Goal: Task Accomplishment & Management: Use online tool/utility

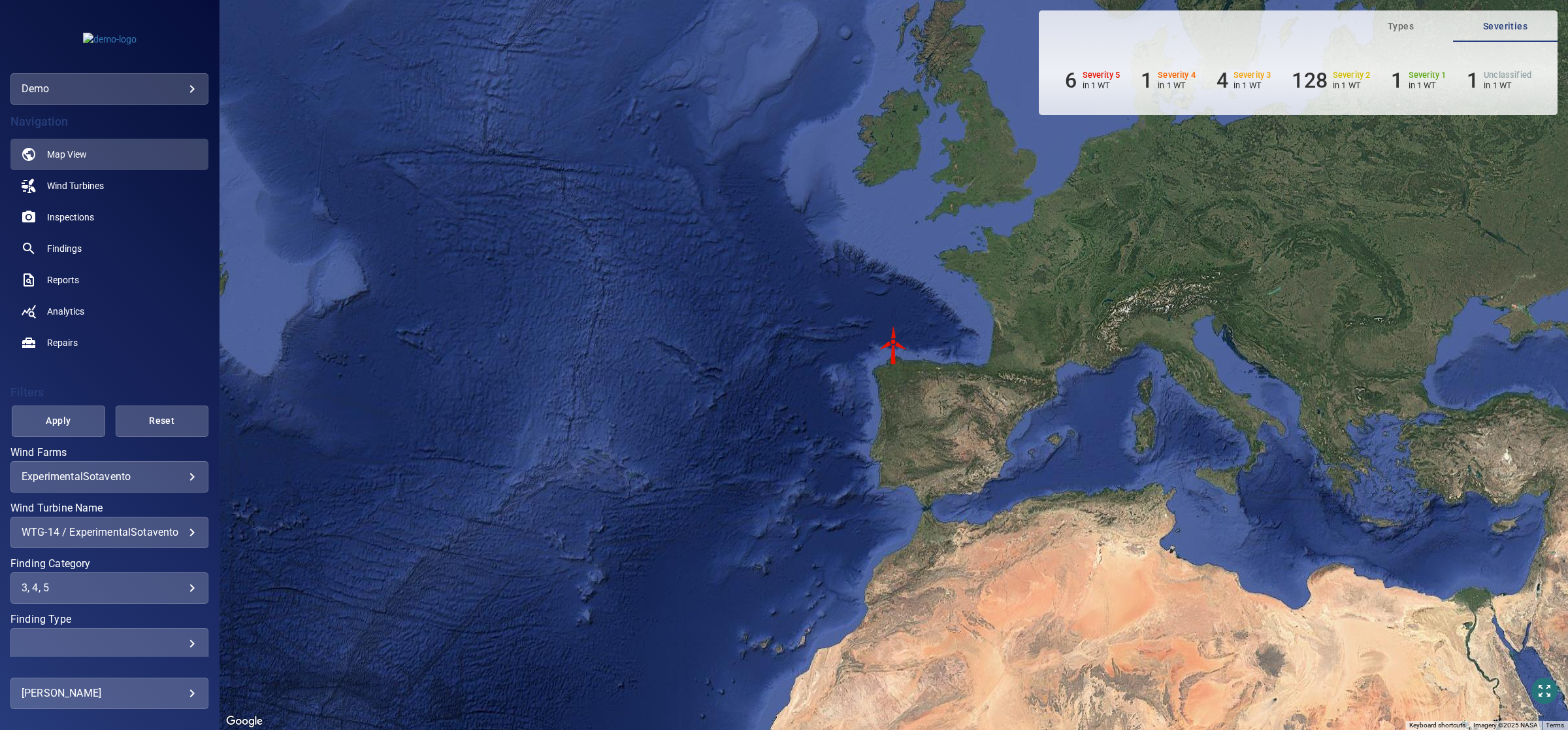
click at [890, 338] on img "WTG-14" at bounding box center [894, 345] width 39 height 39
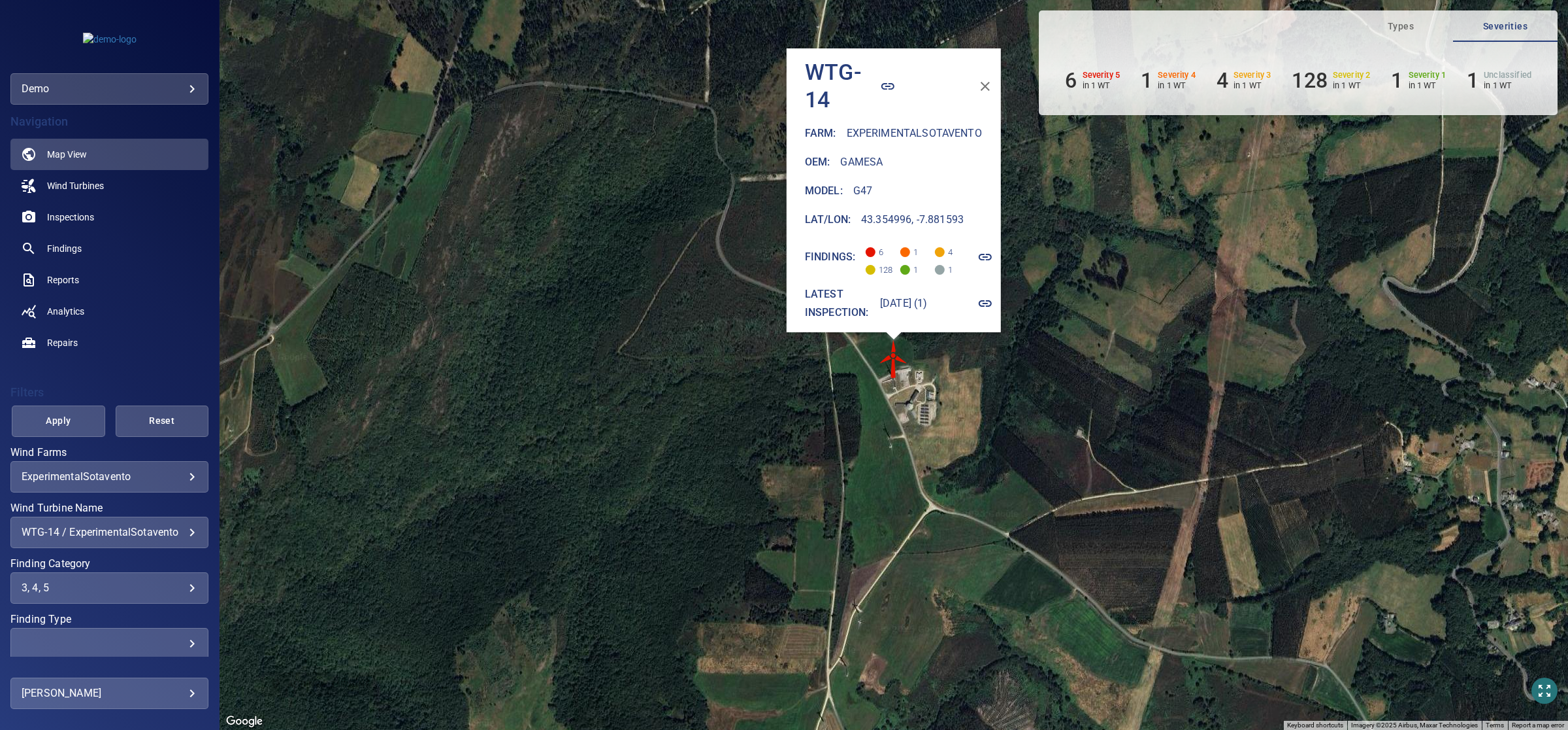
click at [985, 249] on icon "button" at bounding box center [985, 257] width 15 height 15
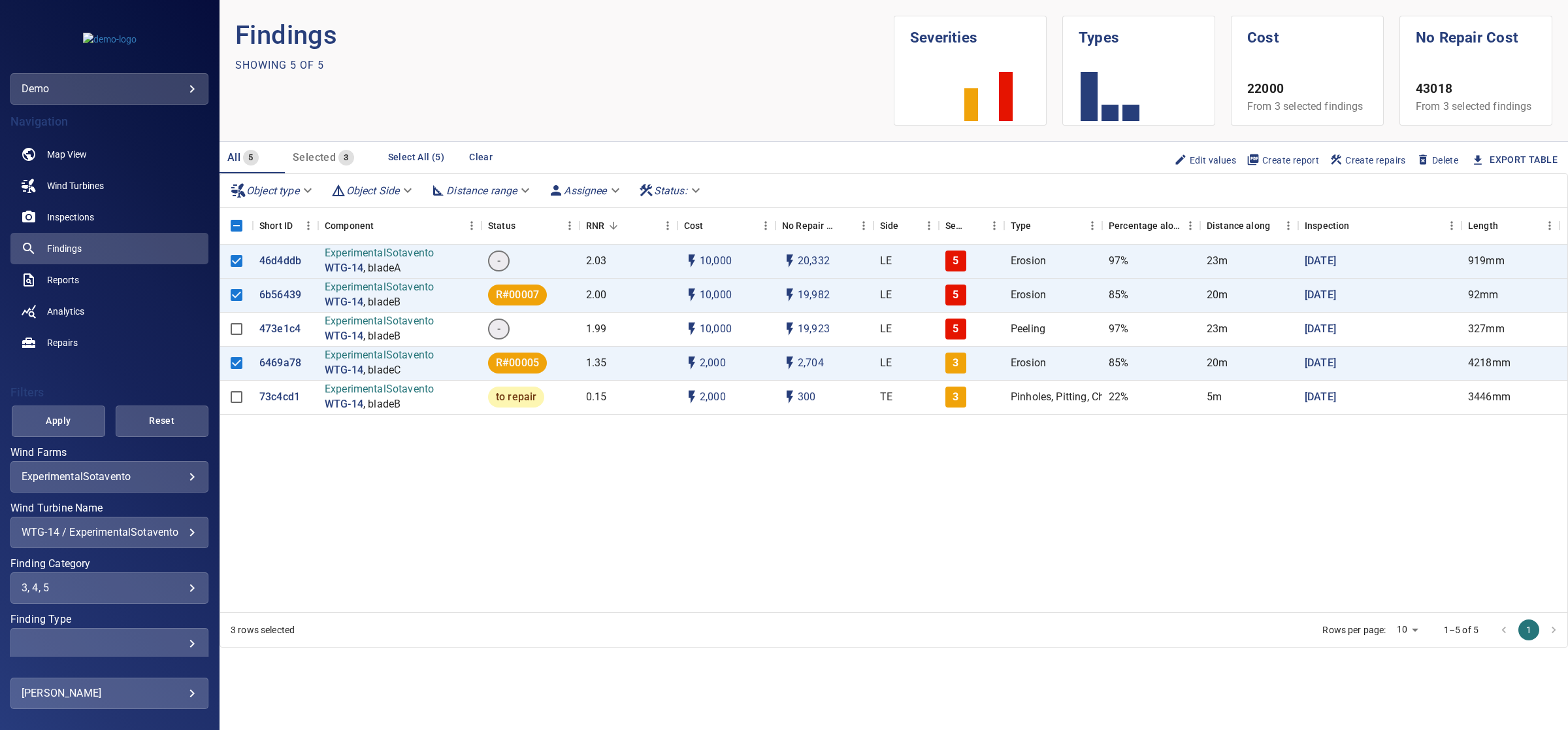
click at [1305, 149] on button "Create report" at bounding box center [1283, 160] width 83 height 22
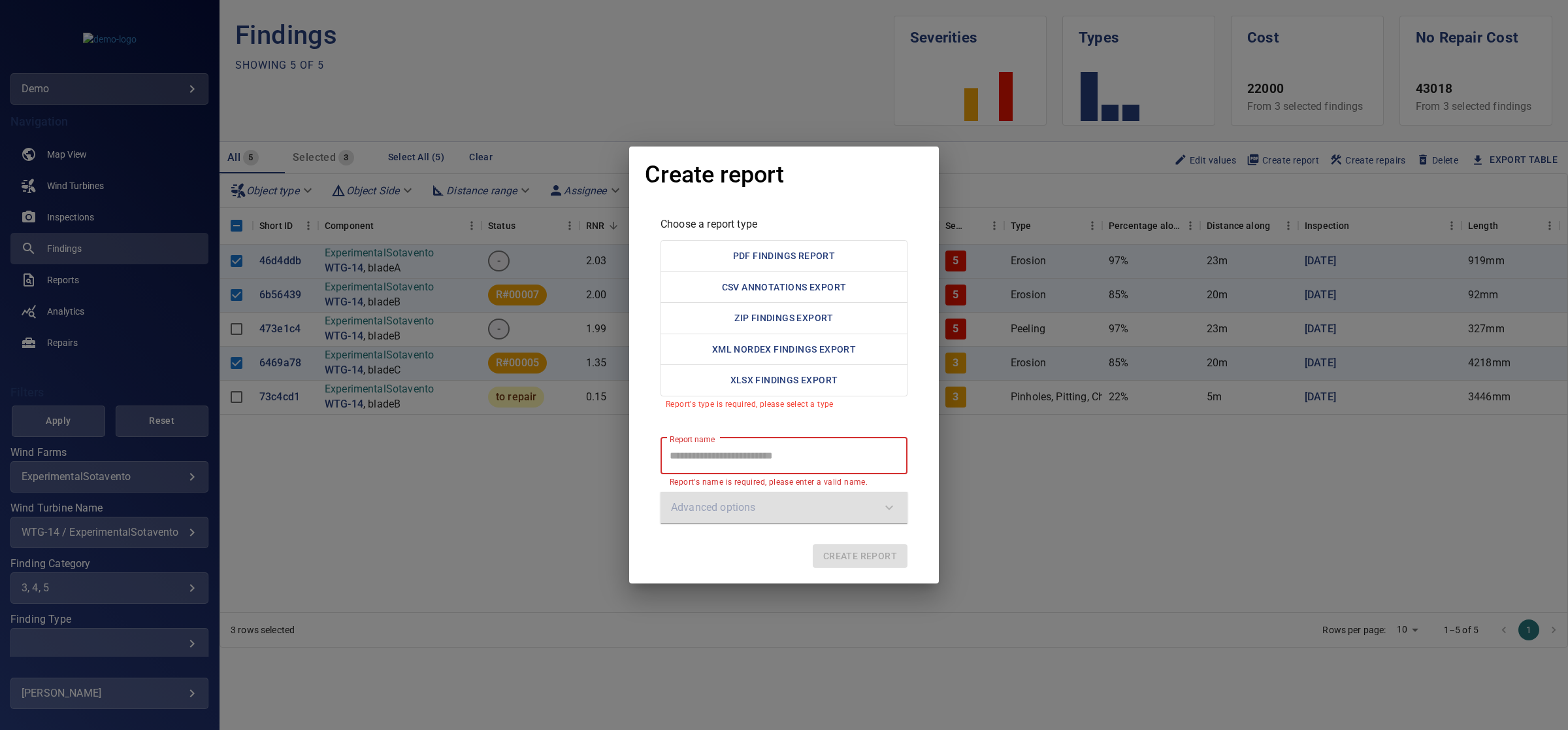
click at [1018, 483] on div "Create report Choose a report type PDF Findings Report CSV Annotations Export Z…" at bounding box center [784, 365] width 1568 height 730
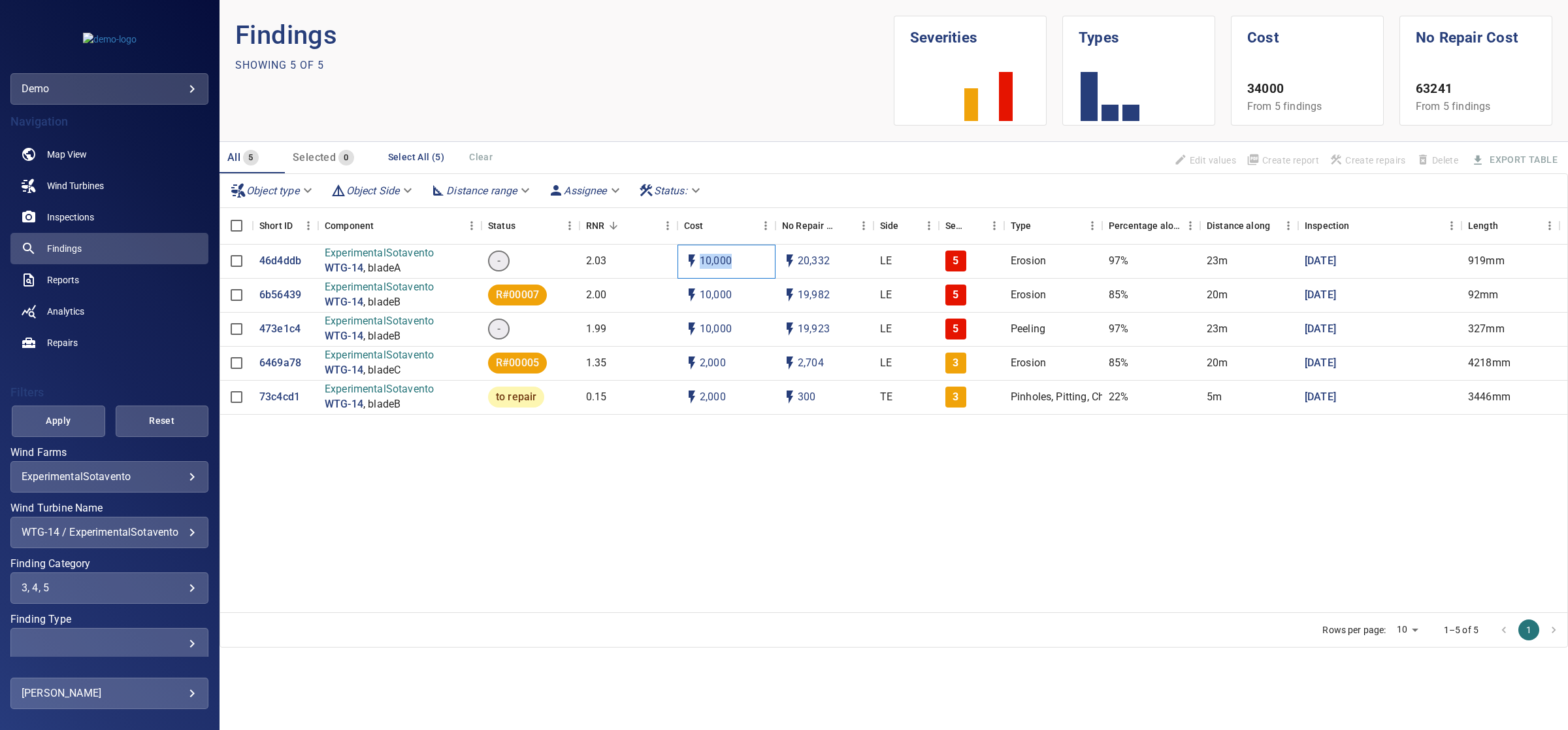
drag, startPoint x: 735, startPoint y: 260, endPoint x: 668, endPoint y: 268, distance: 67.5
click at [668, 268] on div "46d4ddb ExperimentalSotavento WTG-14 , bladeA - 2.03 10,000 20,332 LE 5 Erosion…" at bounding box center [896, 261] width 1352 height 34
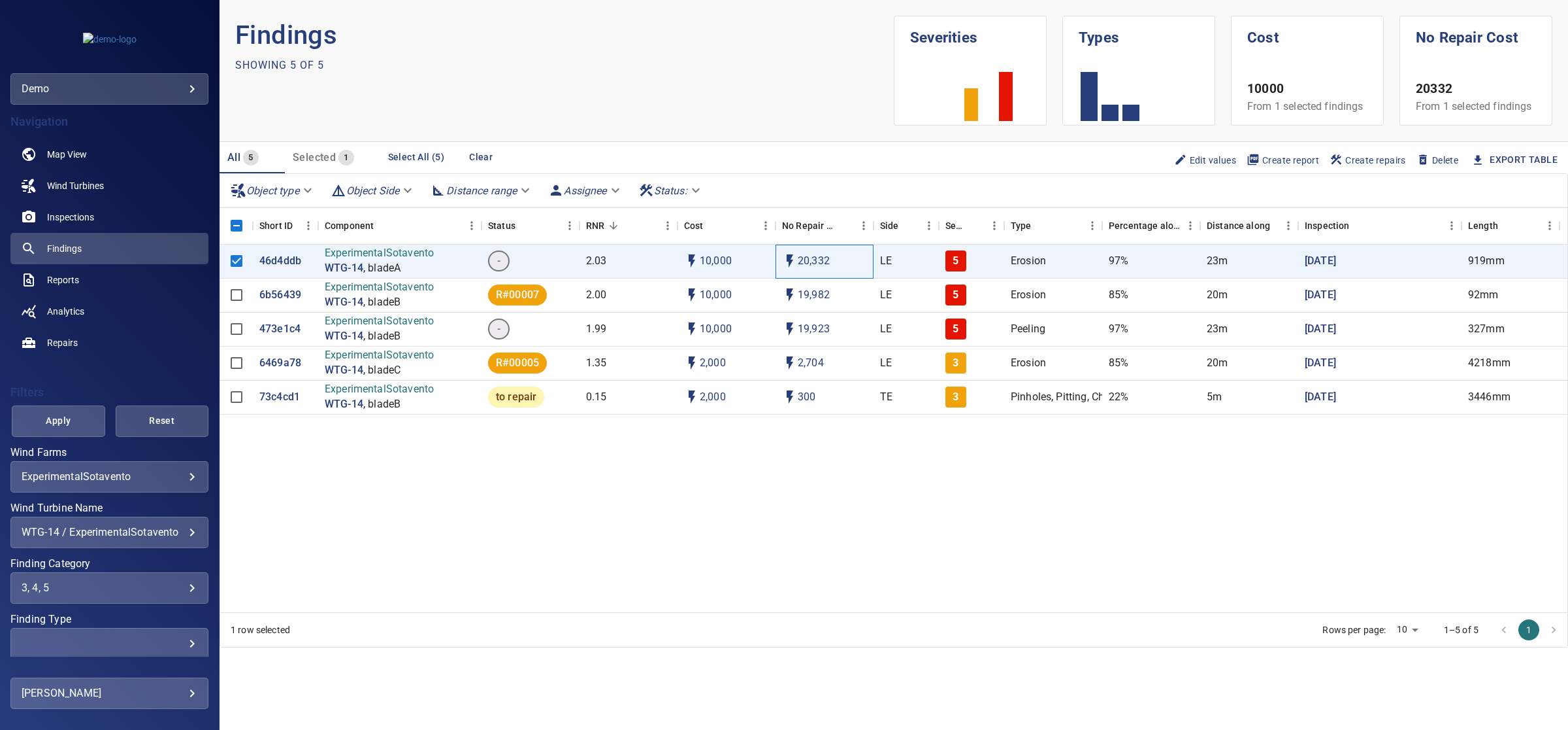
drag, startPoint x: 853, startPoint y: 262, endPoint x: 789, endPoint y: 258, distance: 64.1
click at [749, 260] on div "46d4ddb ExperimentalSotavento WTG-14 , bladeA - 2.03 10,000 20,332 LE 5 Erosion…" at bounding box center [896, 261] width 1352 height 34
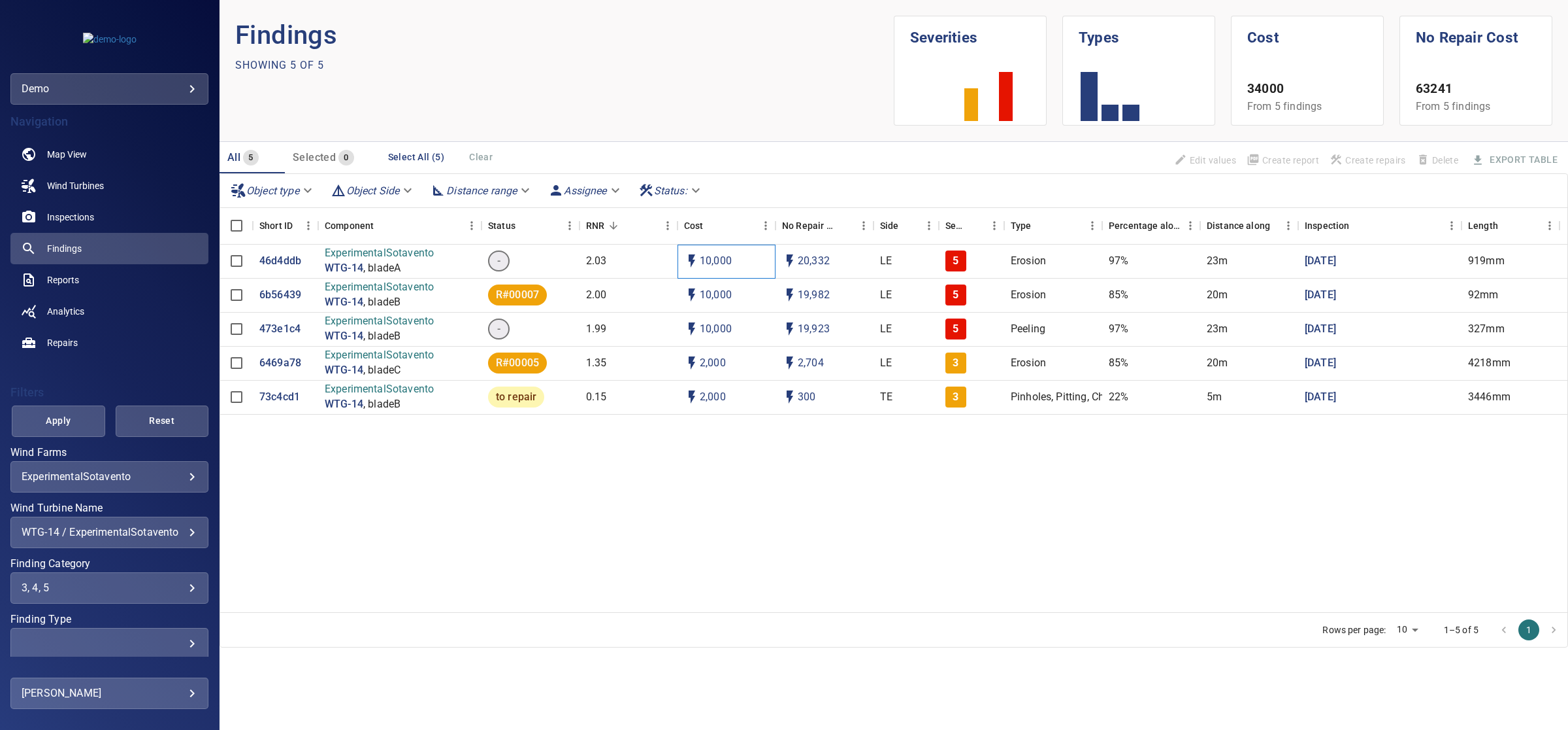
click at [747, 214] on div "Cost" at bounding box center [720, 225] width 72 height 37
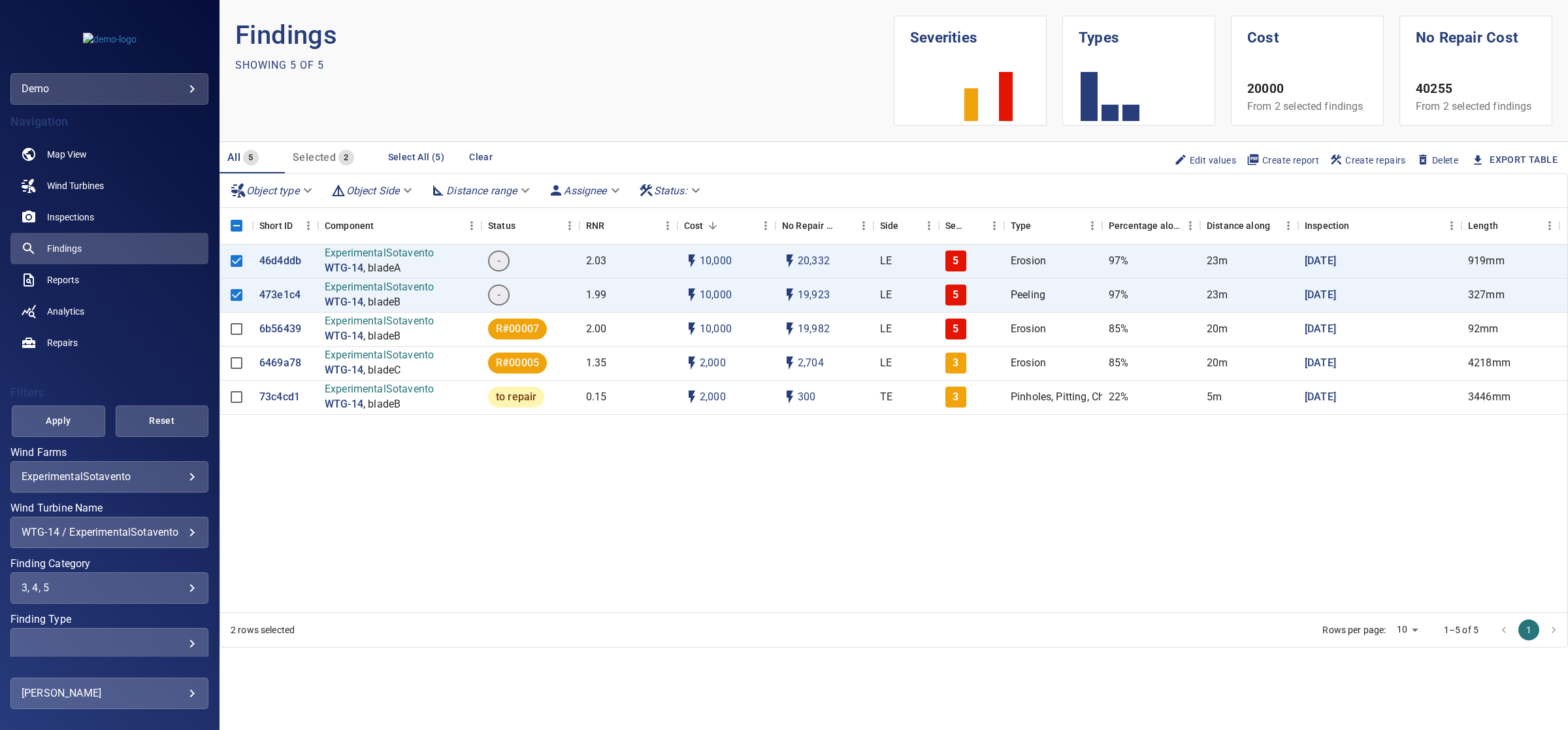
click at [1387, 155] on span "Create repairs" at bounding box center [1368, 160] width 77 height 15
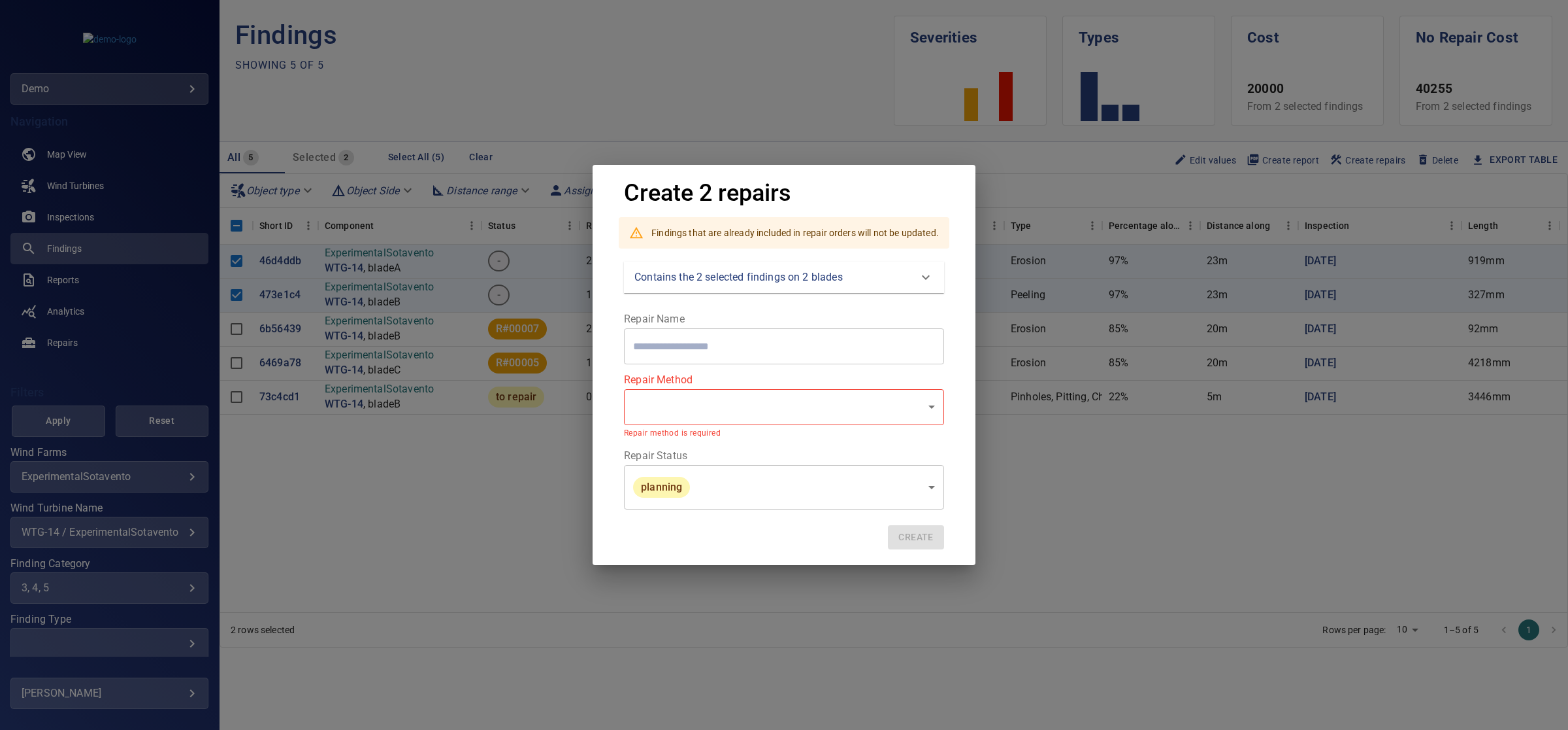
click at [1019, 508] on div "Create 2 repairs Findings that are already included in repair orders will not b…" at bounding box center [784, 365] width 1568 height 730
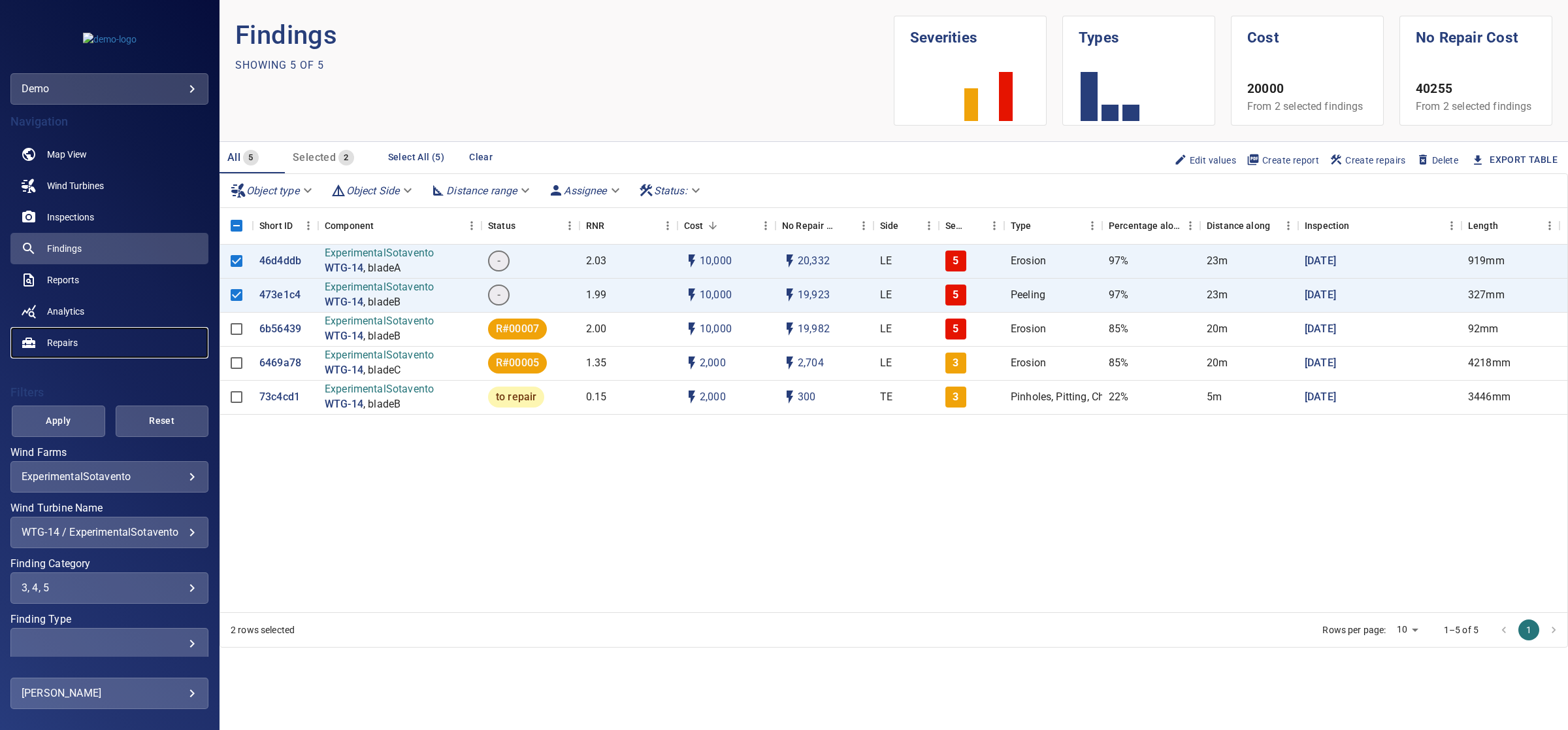
click at [110, 347] on link "Repairs" at bounding box center [109, 342] width 198 height 31
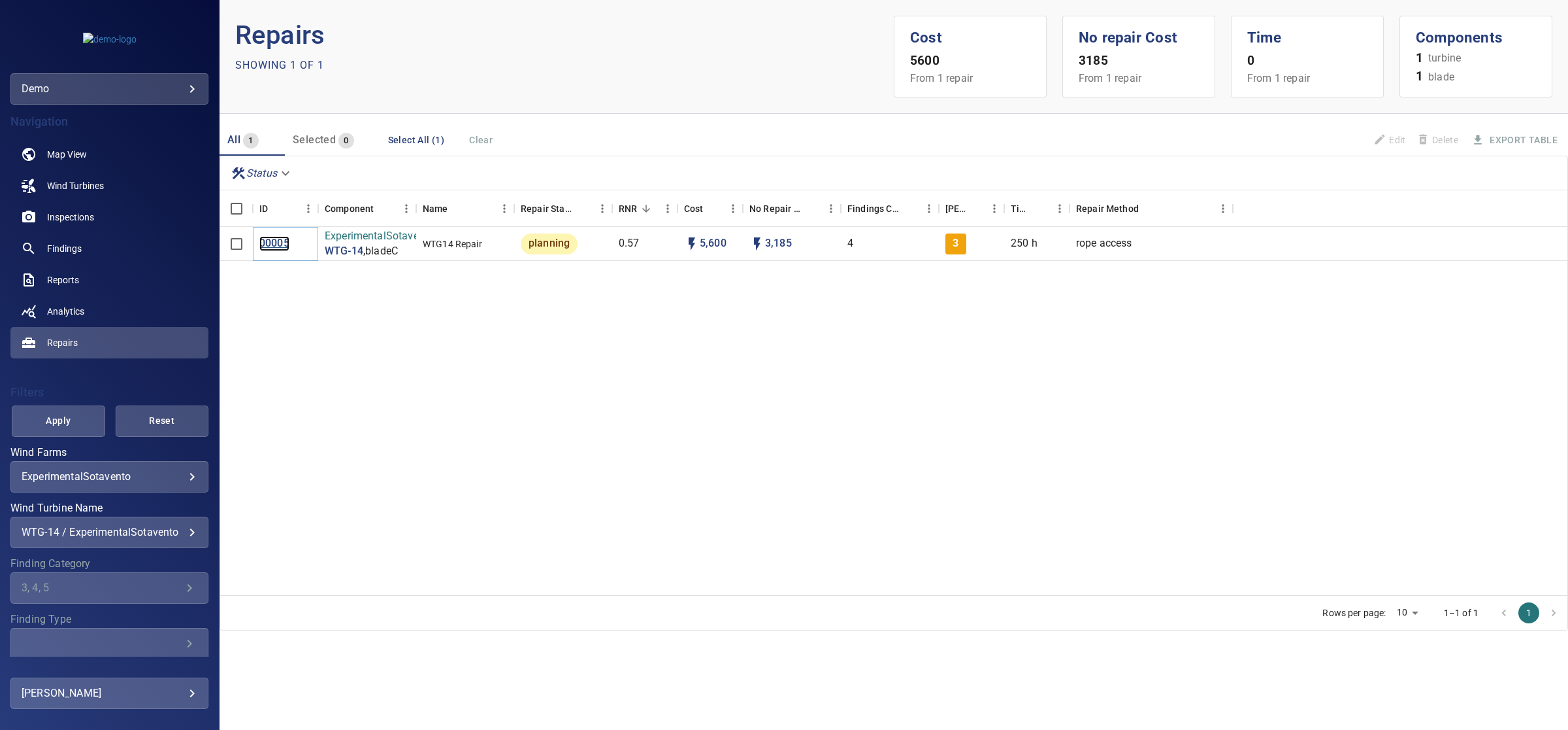
click at [273, 247] on p "00005" at bounding box center [274, 244] width 30 height 15
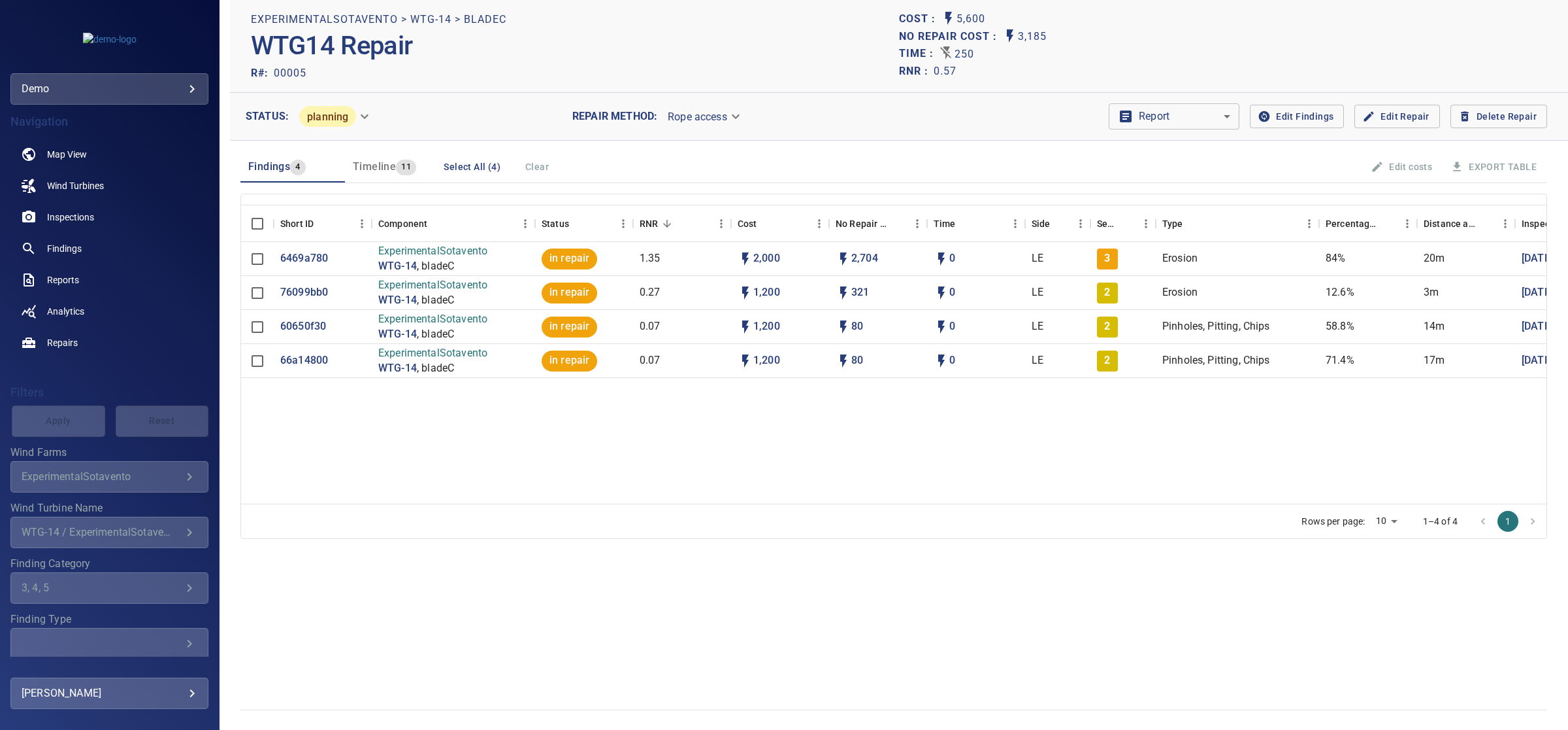
click at [386, 161] on span "Timeline" at bounding box center [374, 166] width 43 height 12
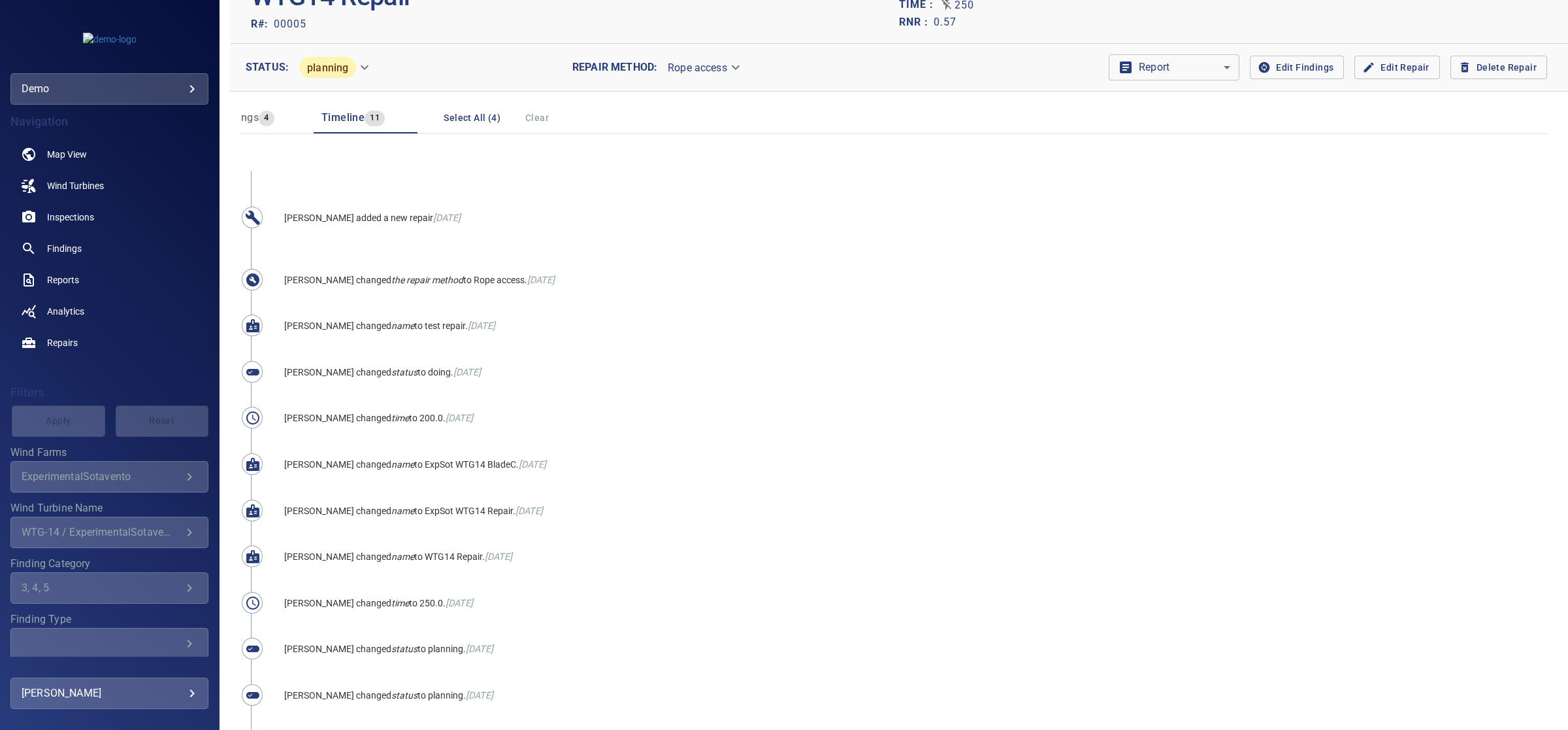
scroll to position [25, 0]
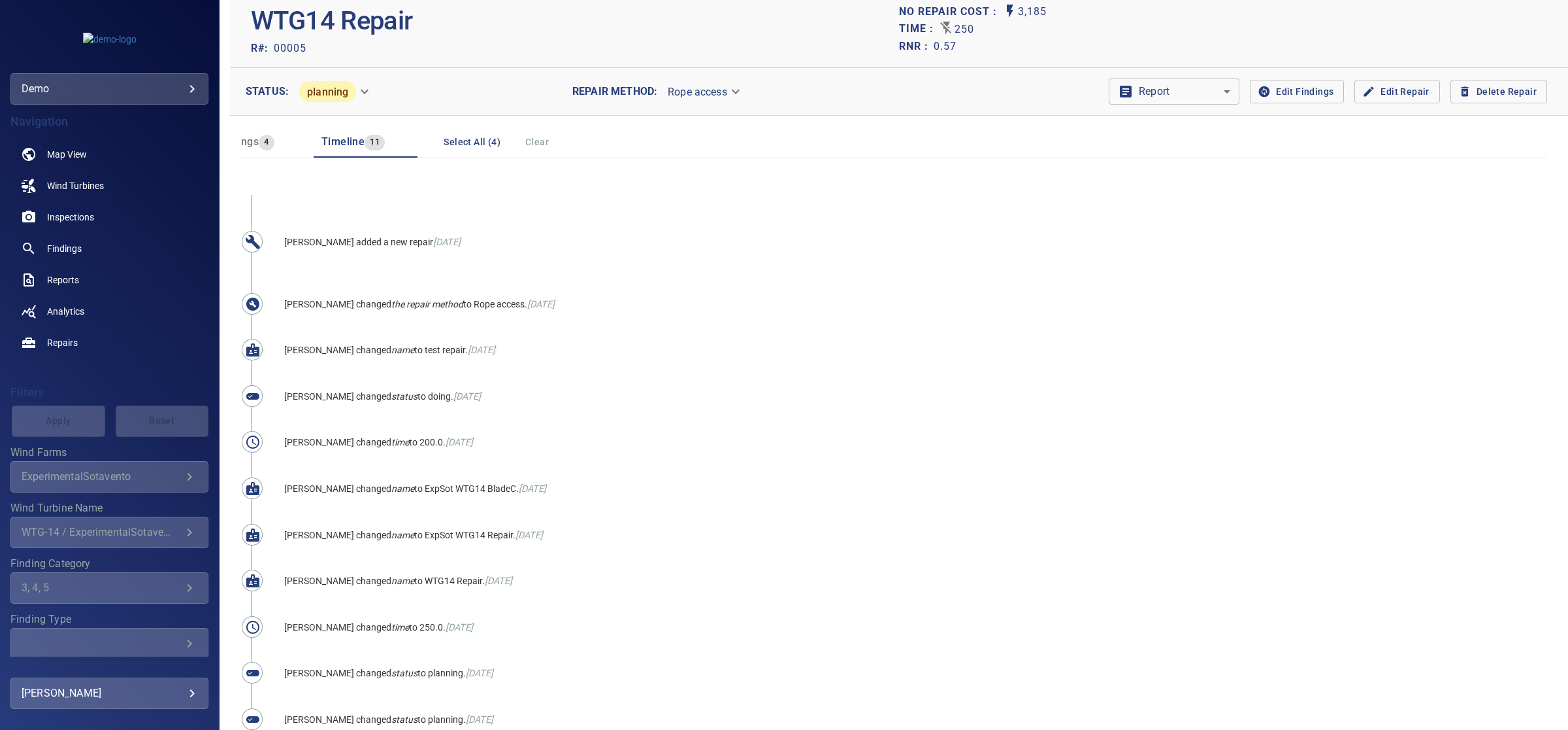
click at [492, 139] on button "Select All (4)" at bounding box center [472, 142] width 67 height 24
click at [262, 148] on span "4" at bounding box center [266, 142] width 15 height 15
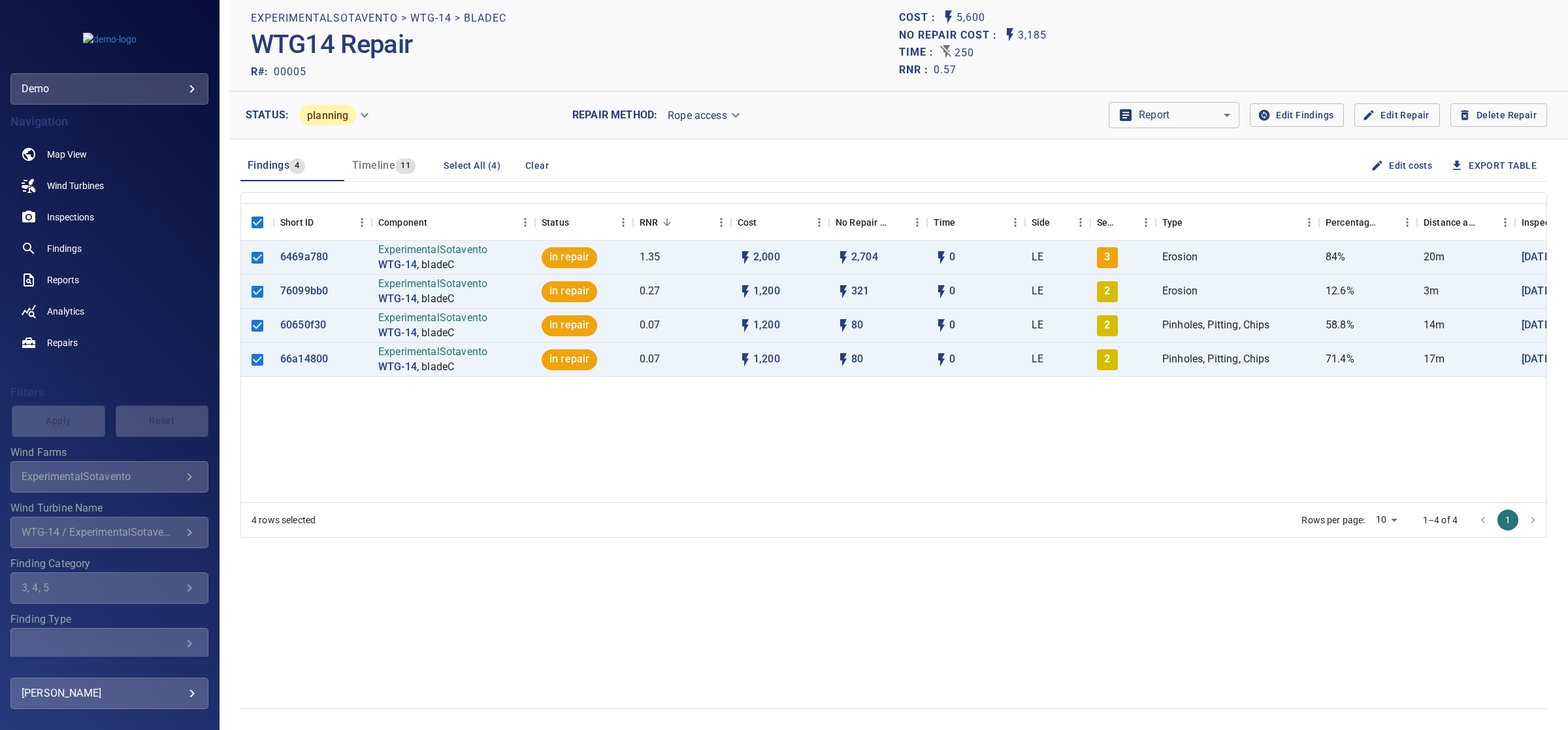
scroll to position [0, 0]
click at [648, 471] on div "6469a780 ExperimentalSotavento WTG-14 , bladeC in repair 1.35 2,000 2,704 0 LE …" at bounding box center [894, 372] width 1306 height 262
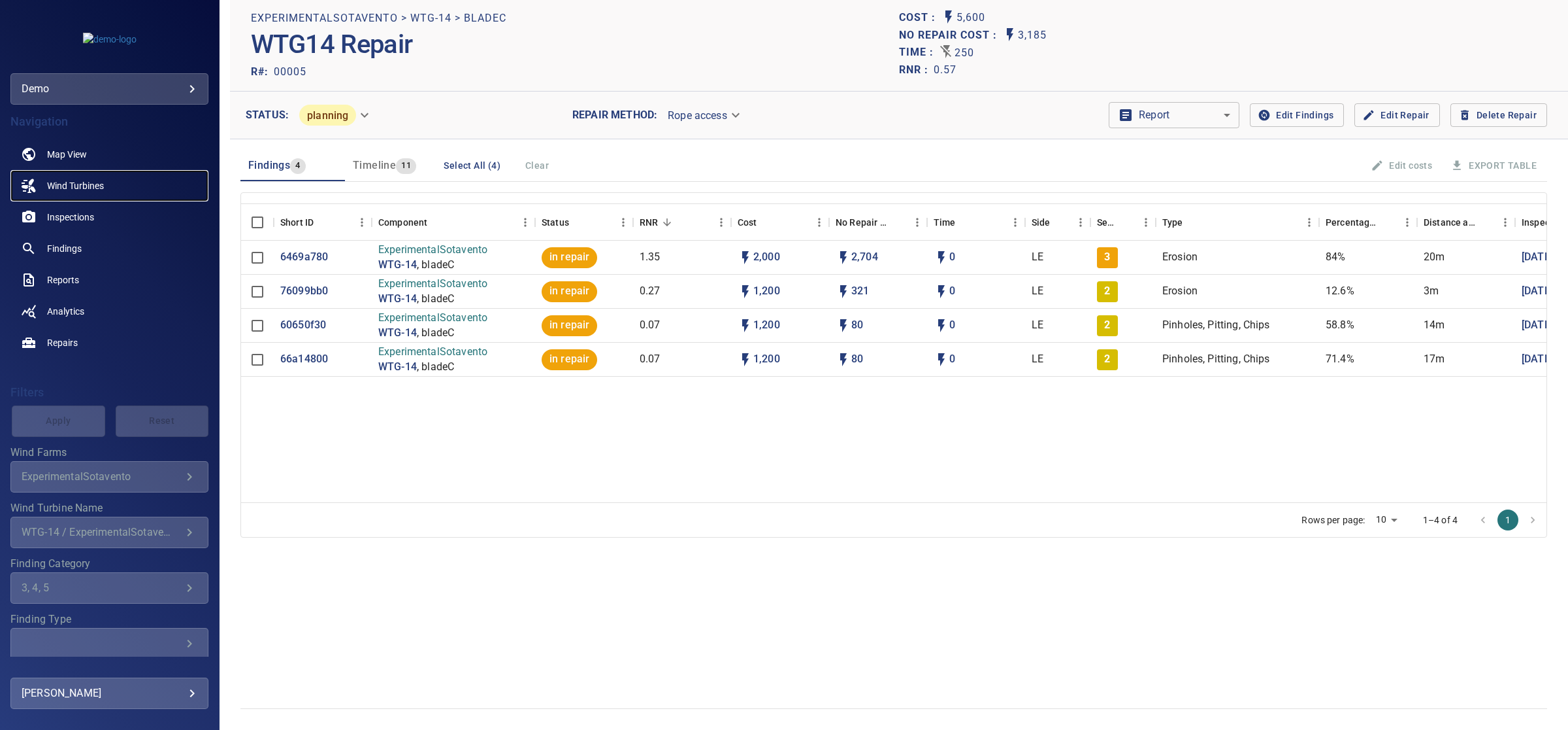
click at [71, 190] on span "Wind Turbines" at bounding box center [75, 186] width 57 height 13
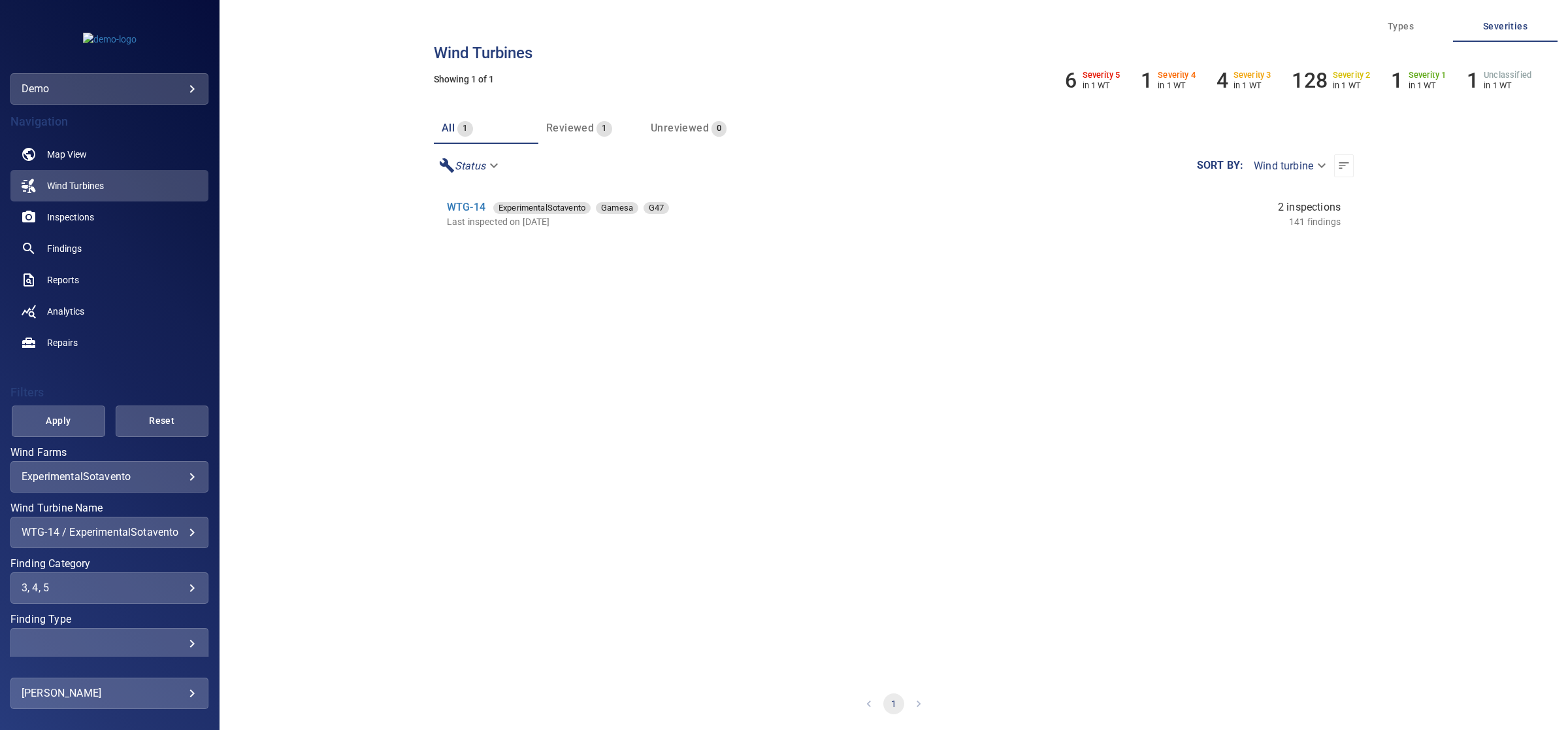
click at [469, 200] on div "WTG-14 ExperimentalSotavento Gamesa G47" at bounding box center [711, 207] width 528 height 15
click at [469, 206] on link "WTG-14" at bounding box center [466, 206] width 39 height 12
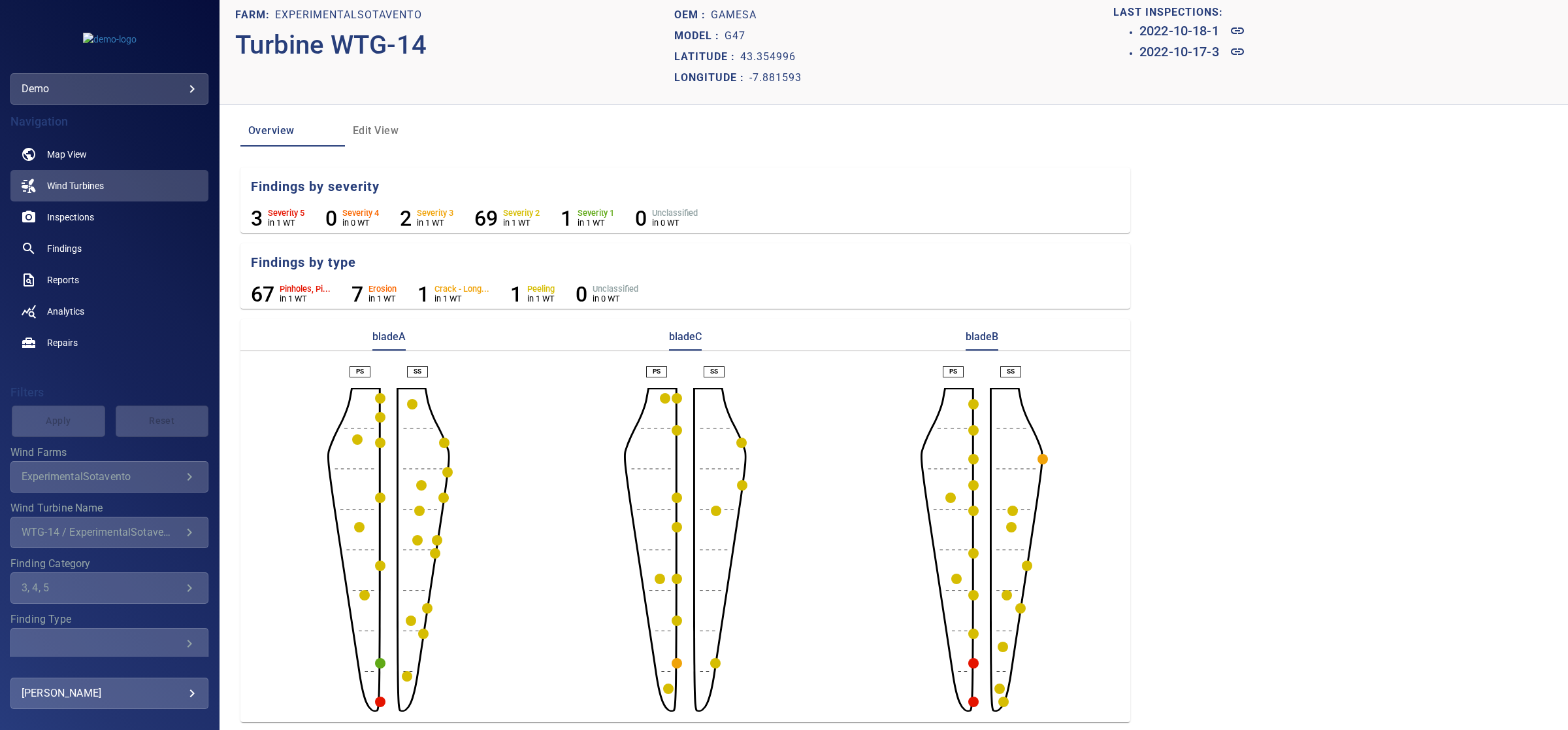
scroll to position [14, 0]
click at [375, 703] on icon "button" at bounding box center [380, 699] width 10 height 10
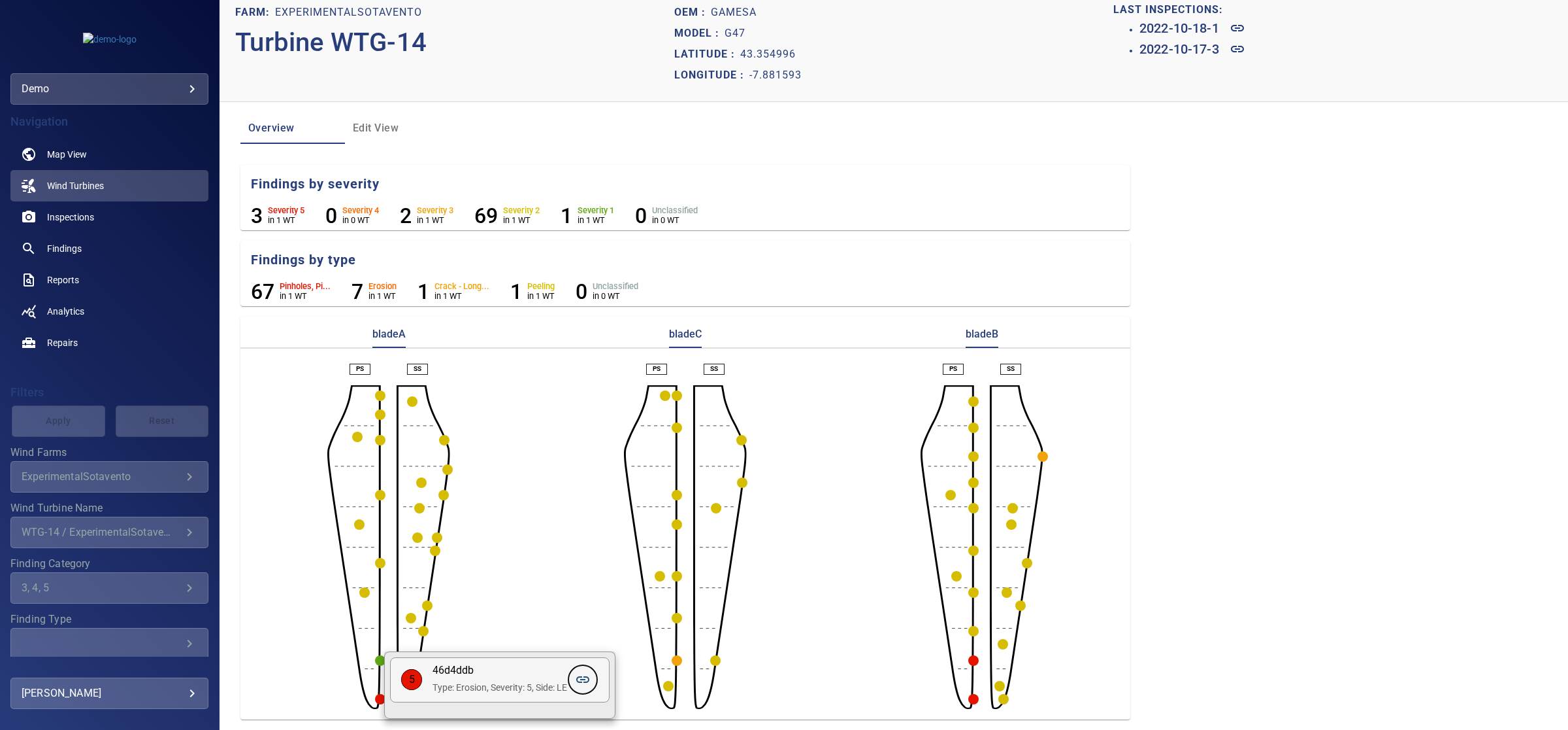
click at [585, 680] on icon at bounding box center [583, 679] width 13 height 7
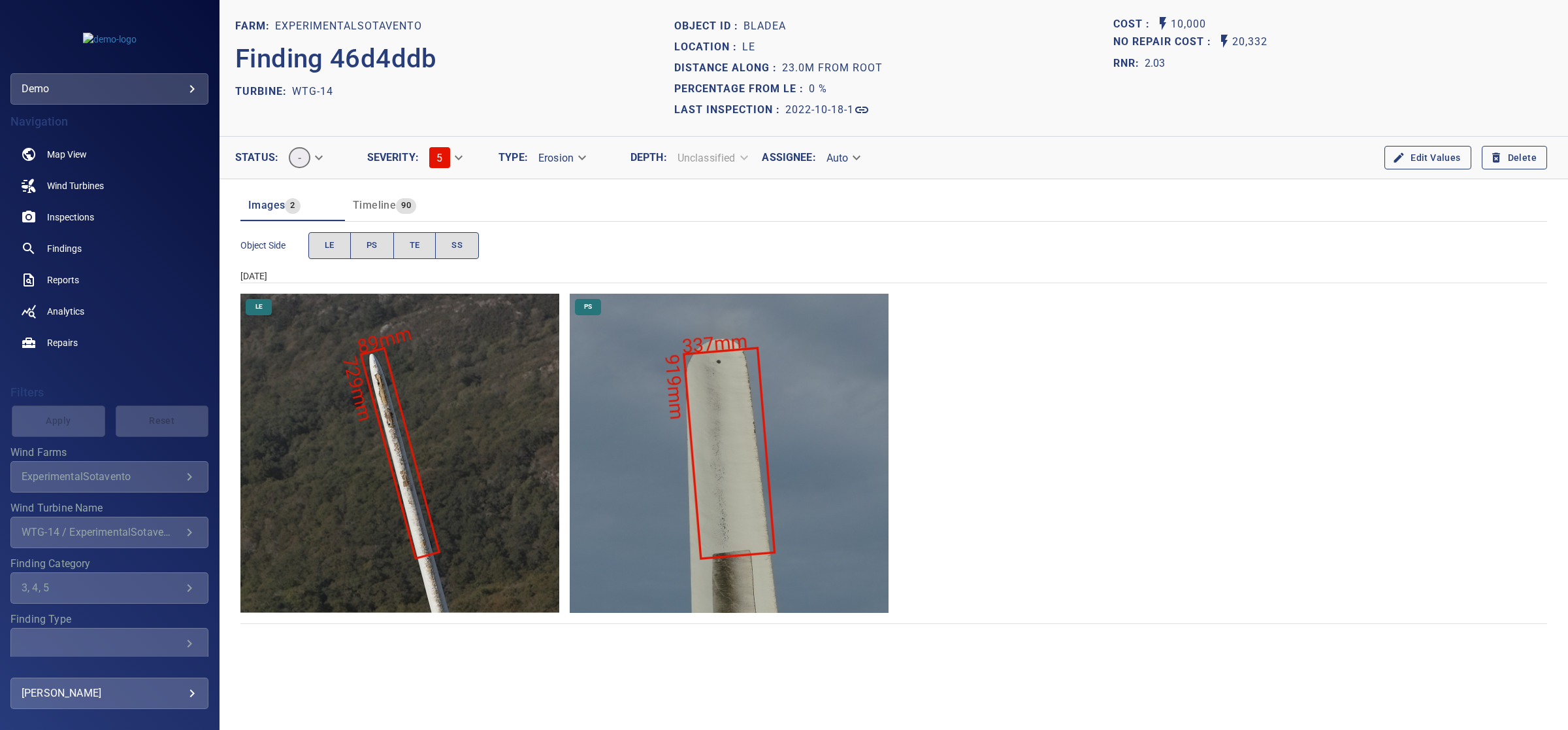
click at [399, 197] on div "Timeline 90" at bounding box center [385, 205] width 64 height 18
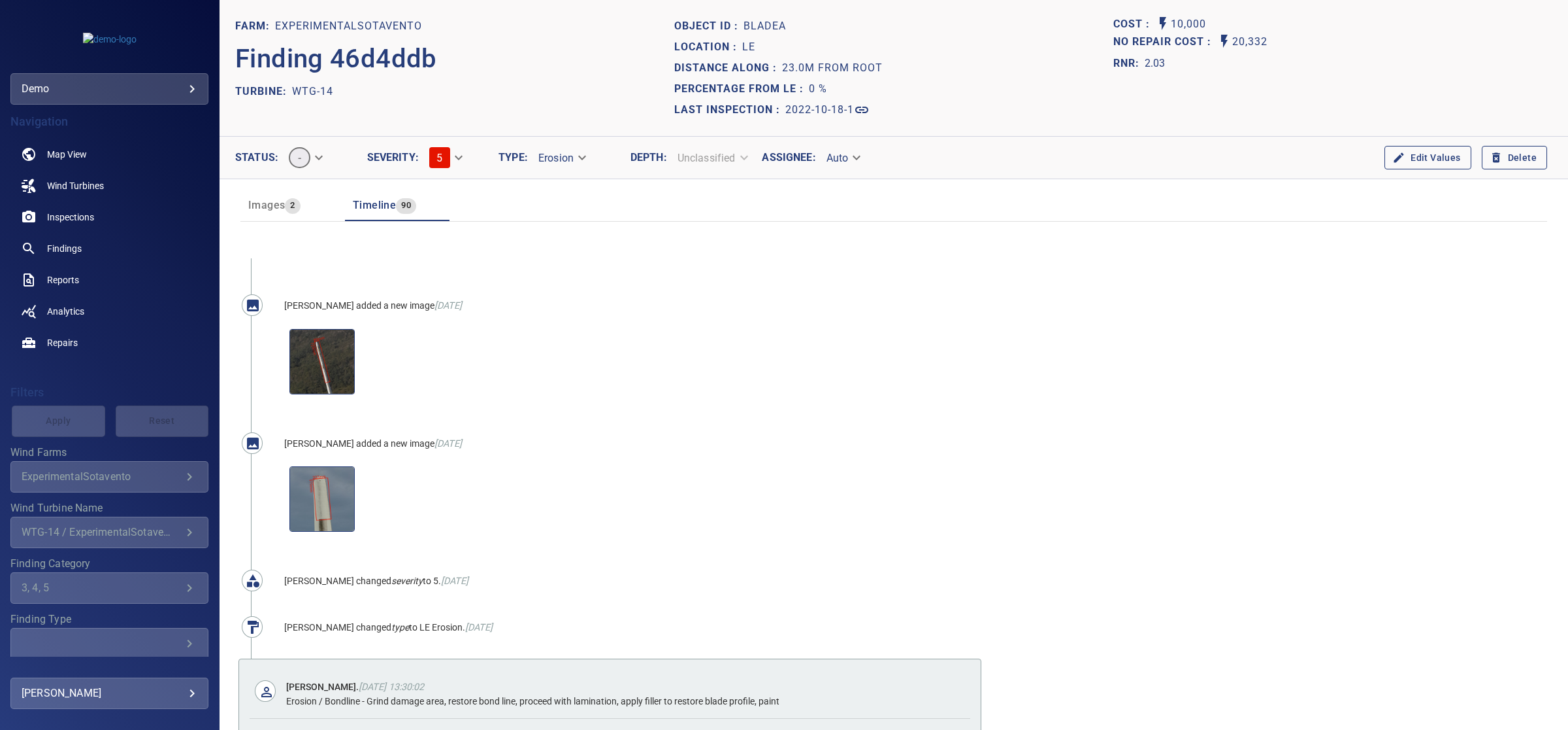
click at [289, 207] on span "2" at bounding box center [292, 206] width 15 height 15
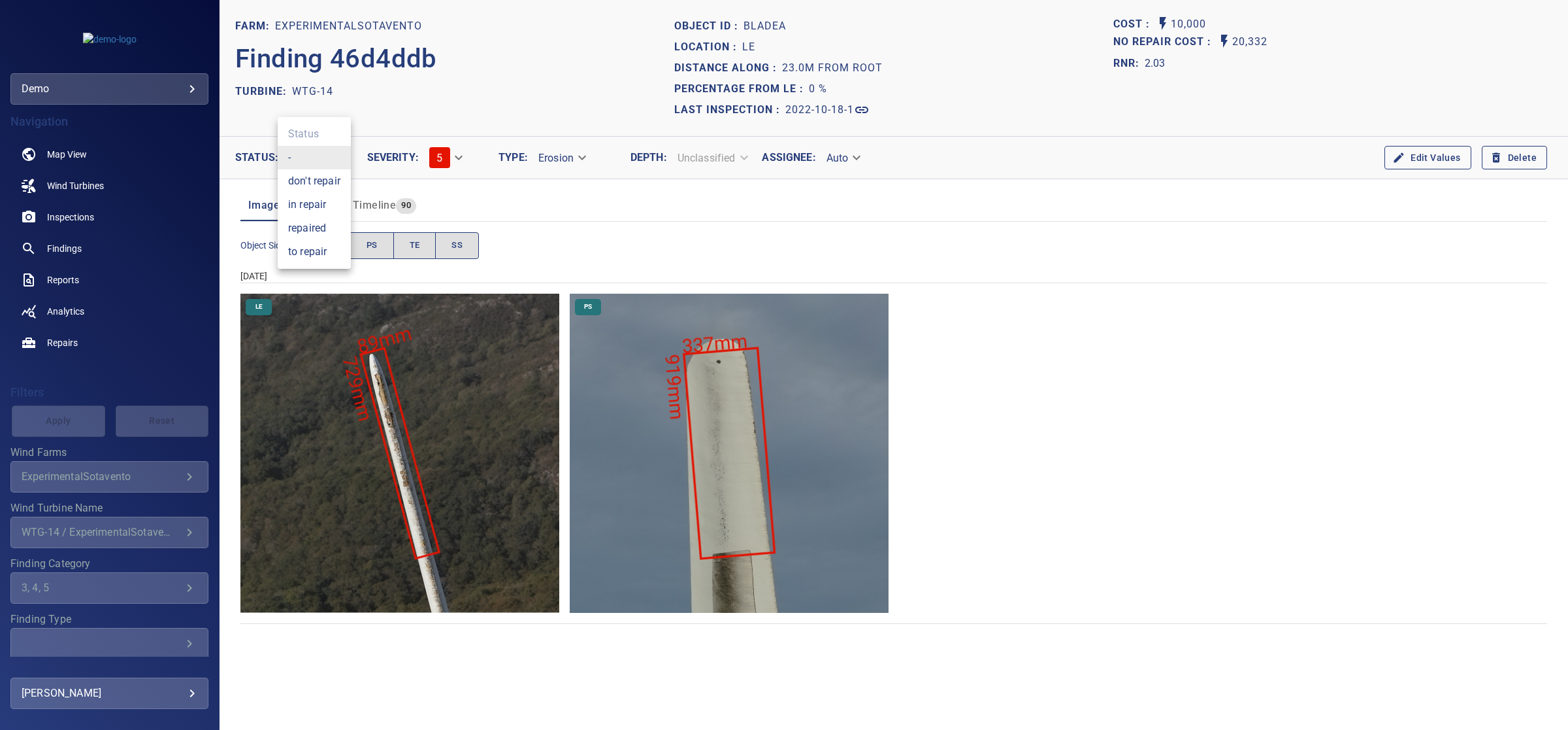
click at [308, 156] on body "**********" at bounding box center [784, 415] width 1568 height 830
click at [697, 184] on div at bounding box center [784, 365] width 1568 height 730
click at [296, 377] on img "ExperimentalSotavento/WTG-14/2022-10-18-1/2022-10-18-1/image71wp78.jpg" at bounding box center [400, 453] width 319 height 319
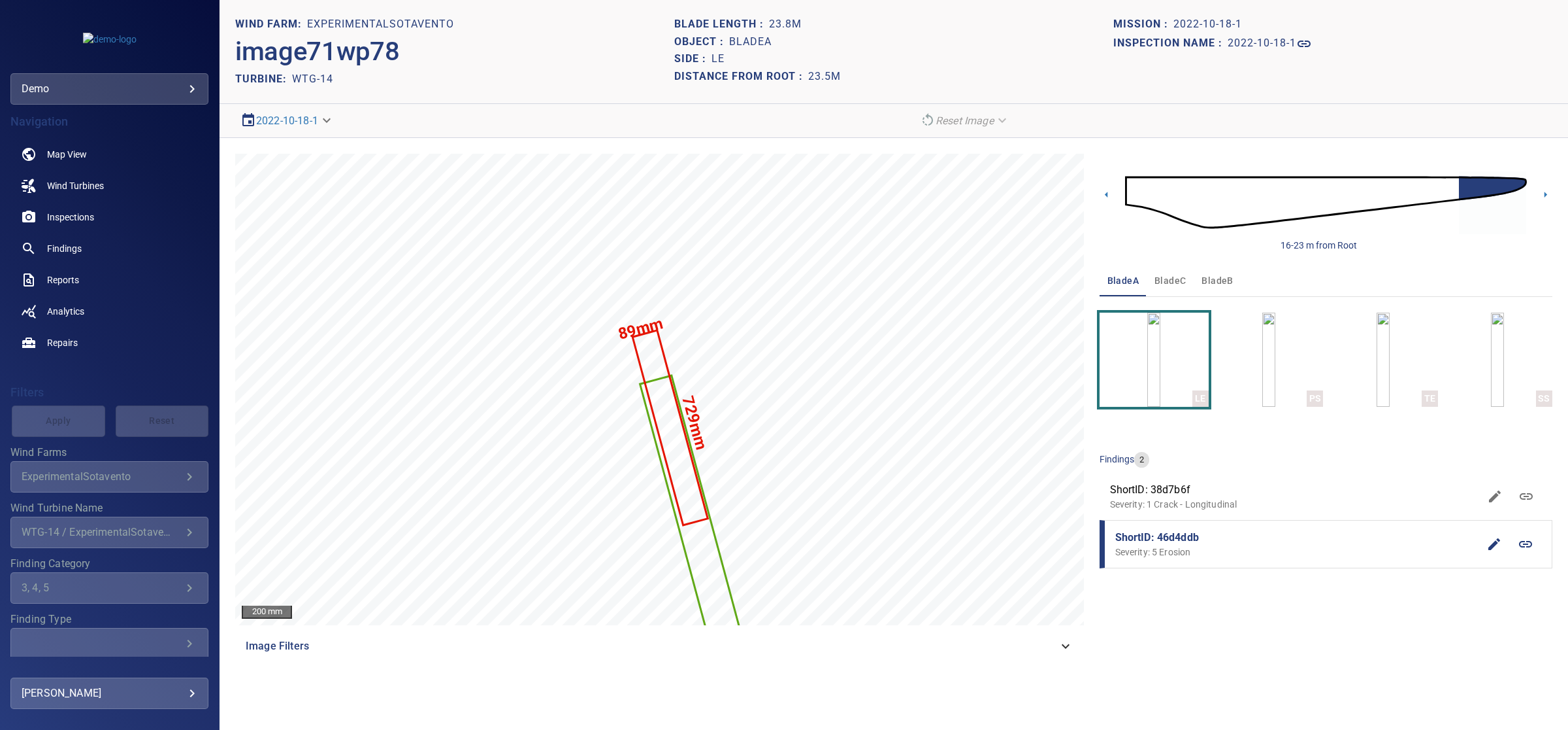
click at [1306, 547] on p "Severity: 5 Erosion" at bounding box center [1297, 552] width 363 height 13
click at [1494, 548] on icon "button" at bounding box center [1494, 543] width 15 height 15
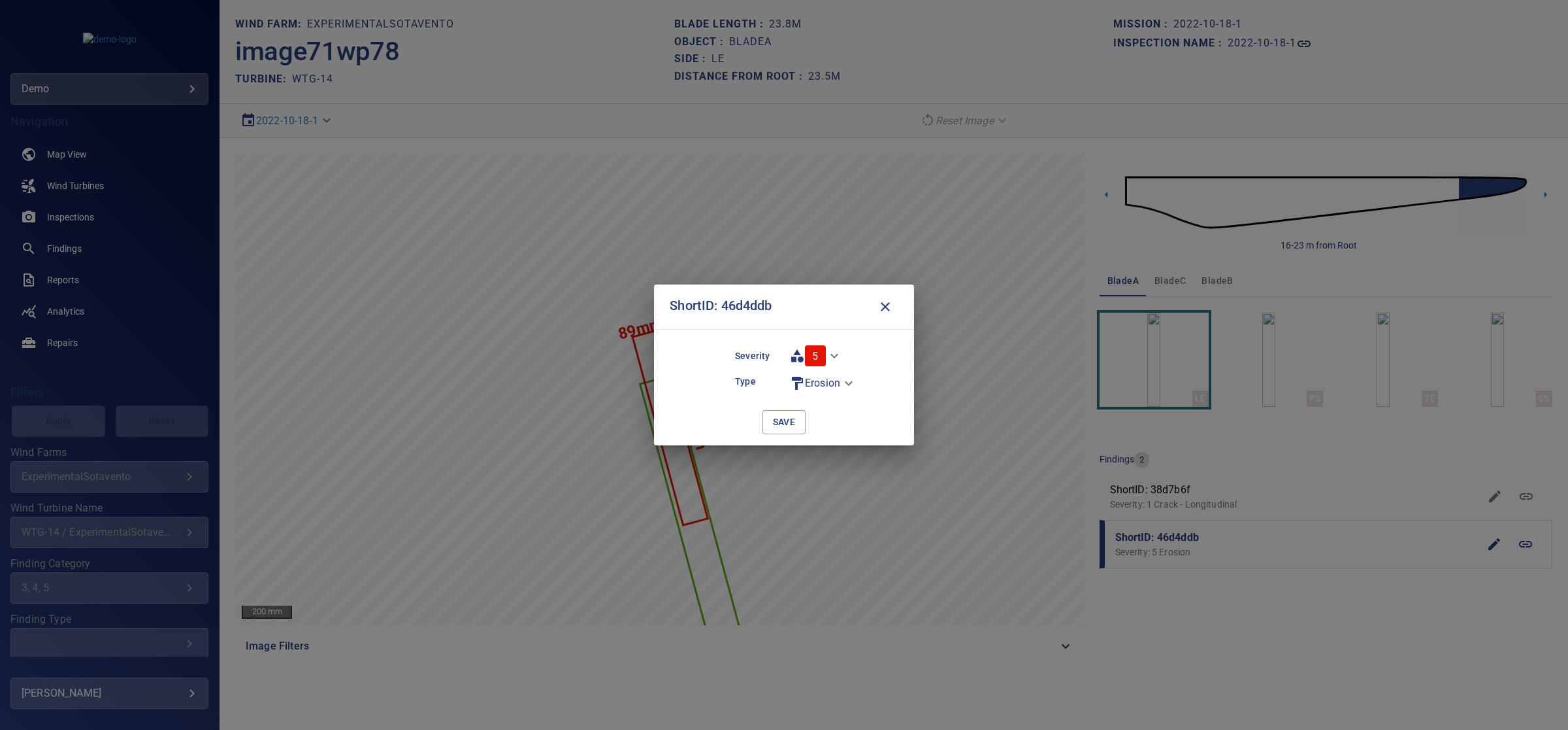
click at [885, 307] on icon "button" at bounding box center [885, 306] width 10 height 10
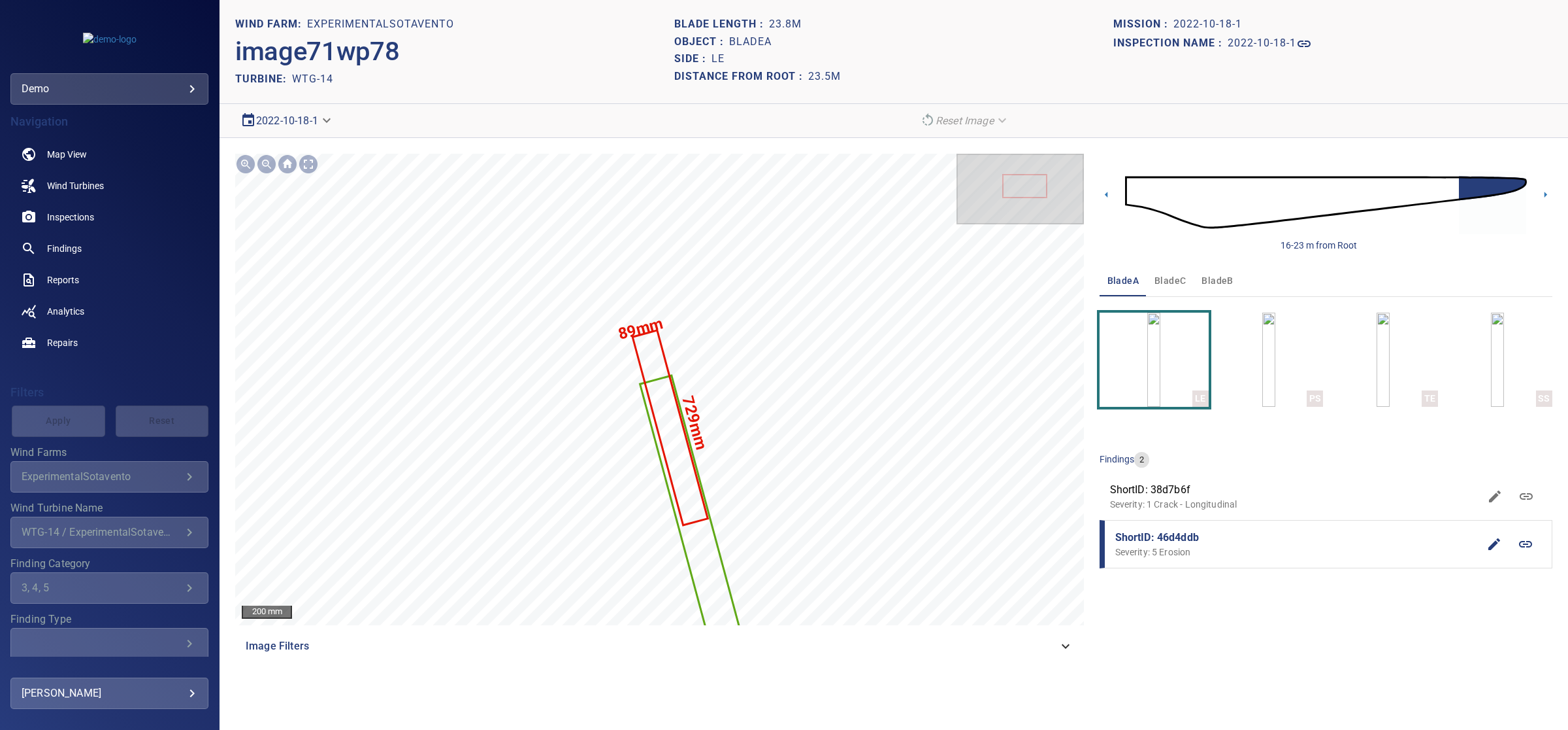
click at [316, 118] on body "**********" at bounding box center [784, 415] width 1568 height 830
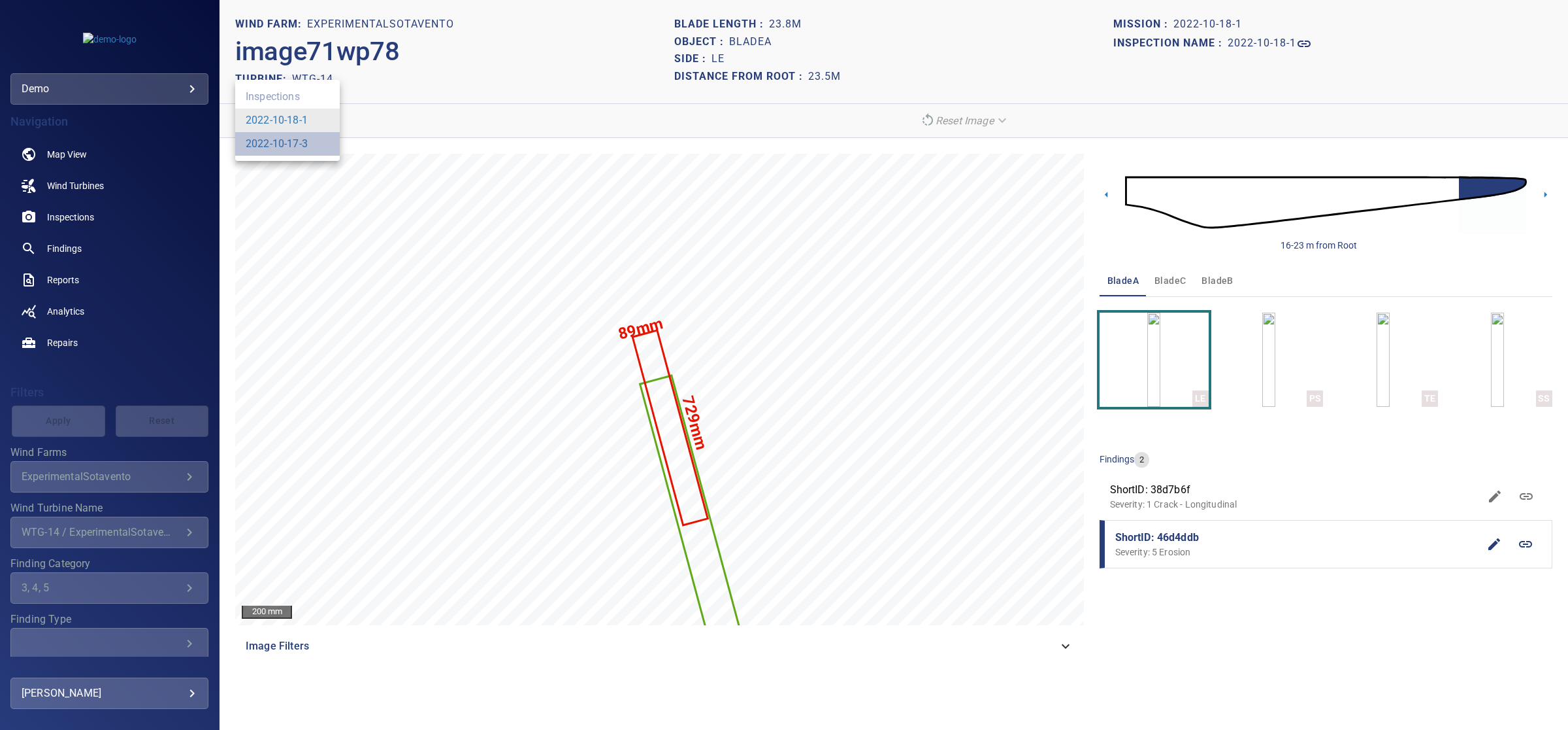
click at [309, 140] on li "2022-10-17-3" at bounding box center [287, 144] width 105 height 23
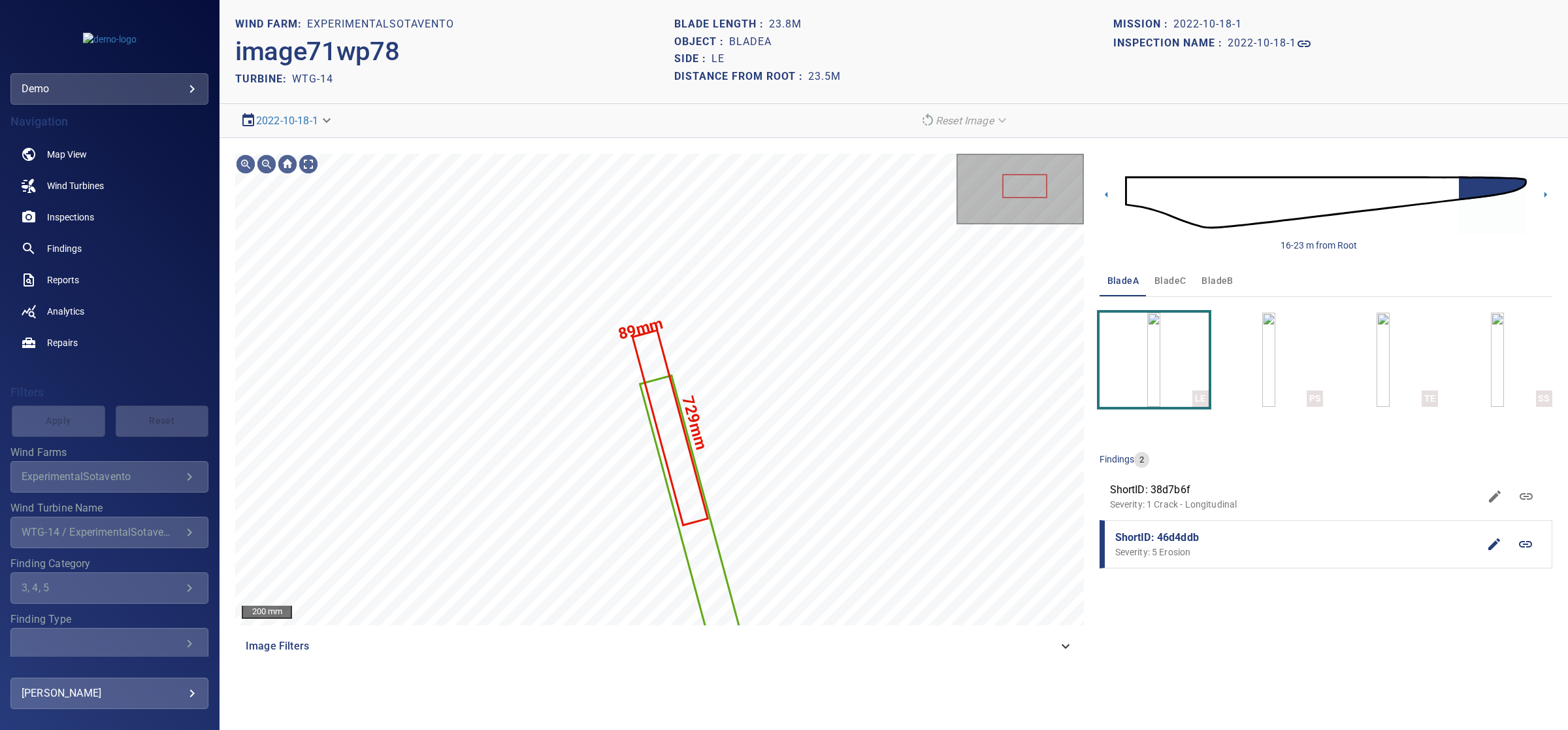
click at [282, 131] on body "**********" at bounding box center [784, 415] width 1568 height 830
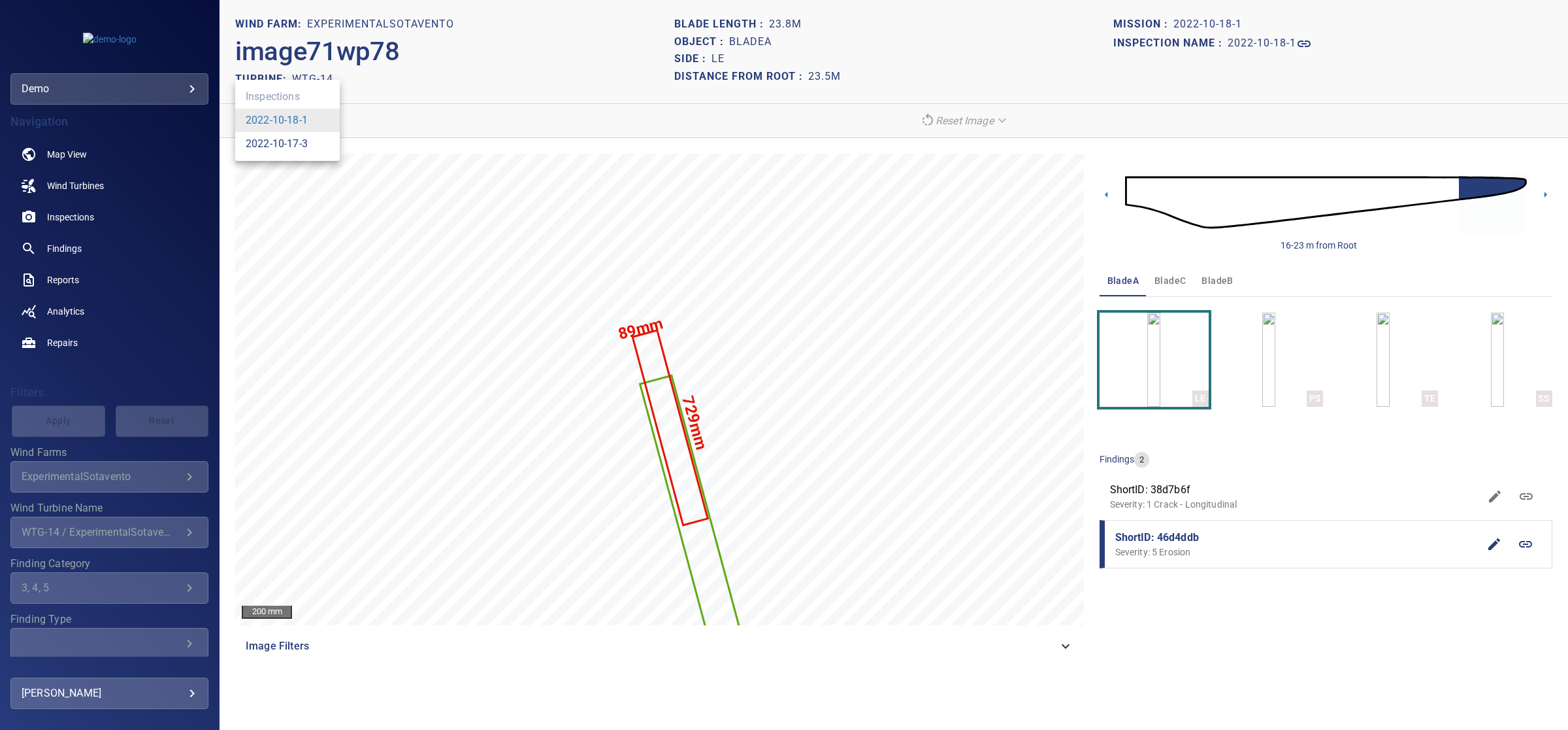
click at [284, 139] on link "2022-10-17-3" at bounding box center [276, 143] width 62 height 15
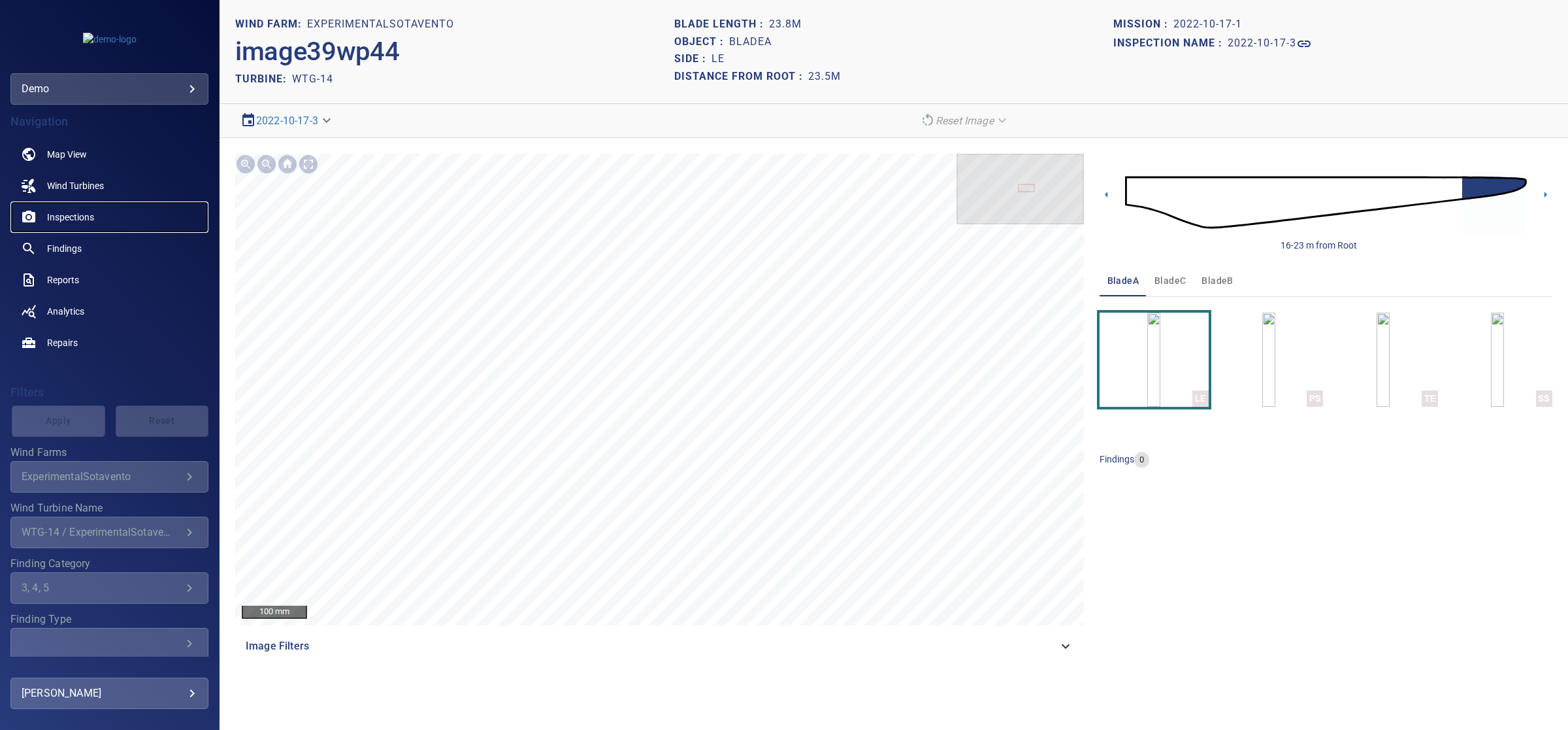
click at [76, 214] on span "Inspections" at bounding box center [70, 217] width 47 height 13
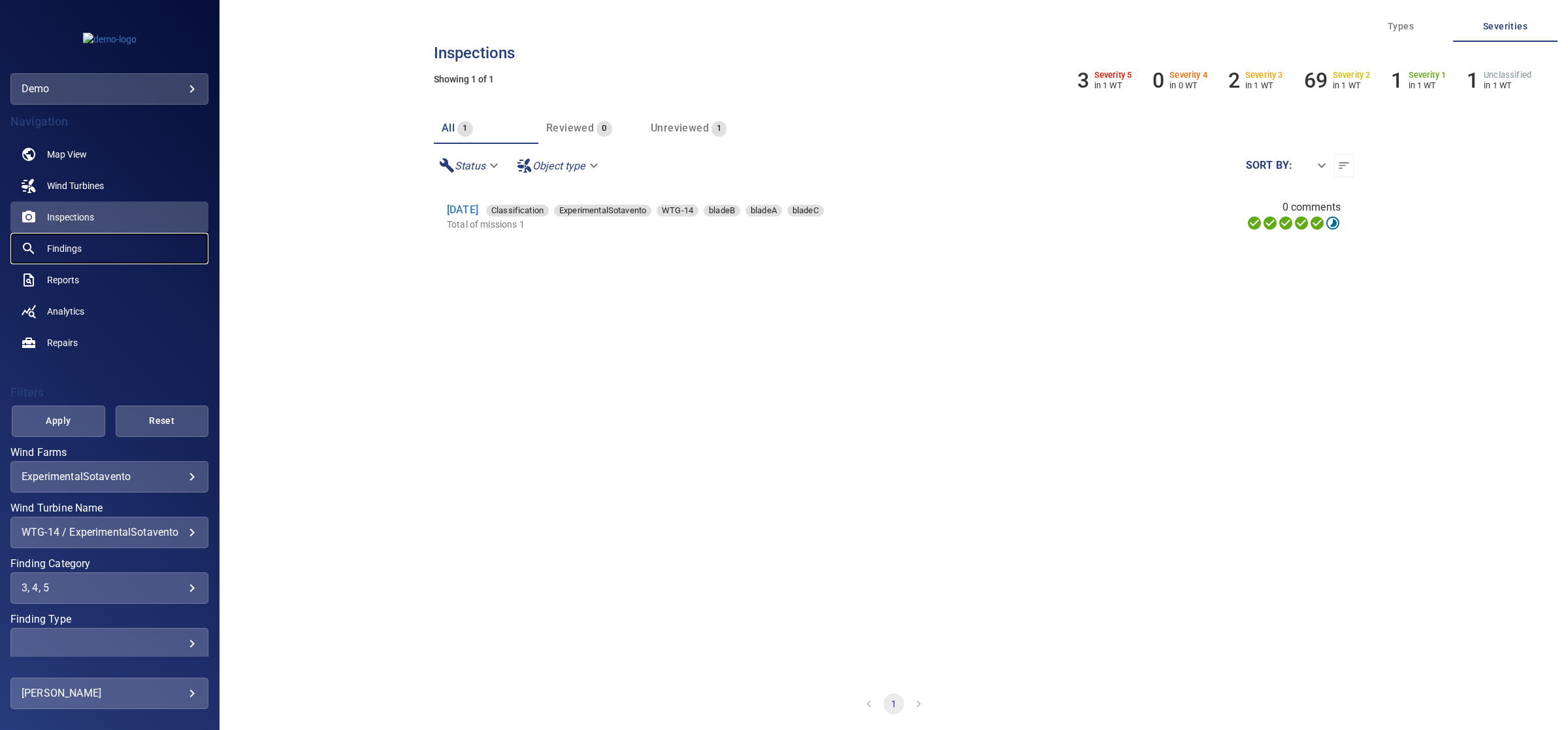
click at [100, 250] on link "Findings" at bounding box center [109, 248] width 198 height 31
